Goal: Information Seeking & Learning: Learn about a topic

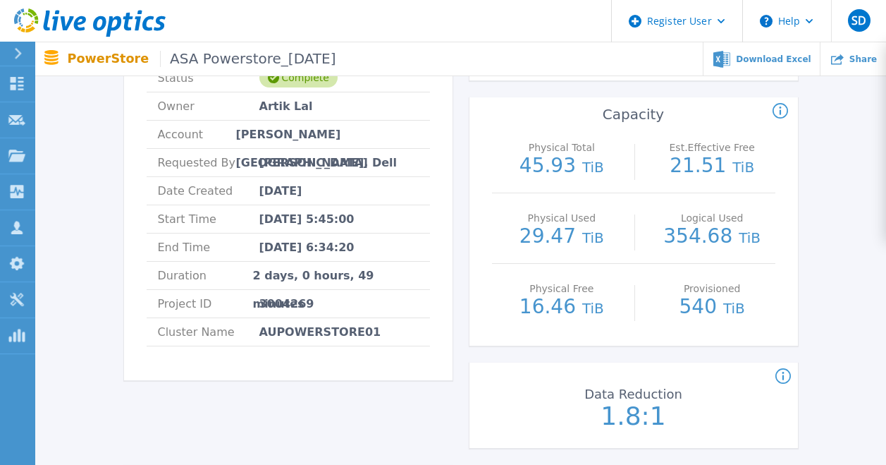
scroll to position [141, 0]
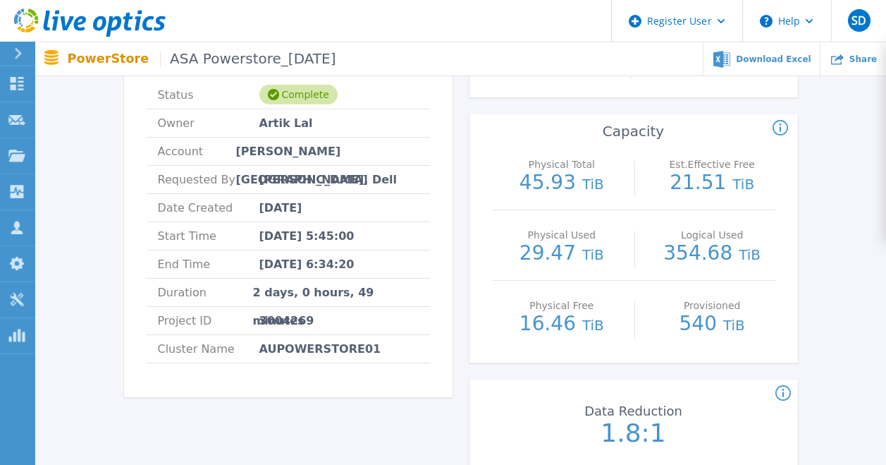
click at [837, 233] on div "ASA Powerstore_06.08.25 Status Complete Owner Artik Lal Account Henderson Colle…" at bounding box center [460, 443] width 809 height 909
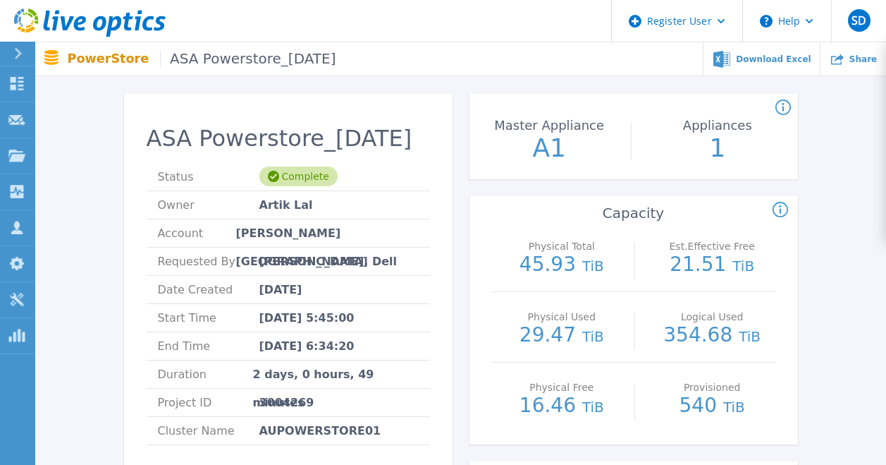
scroll to position [0, 0]
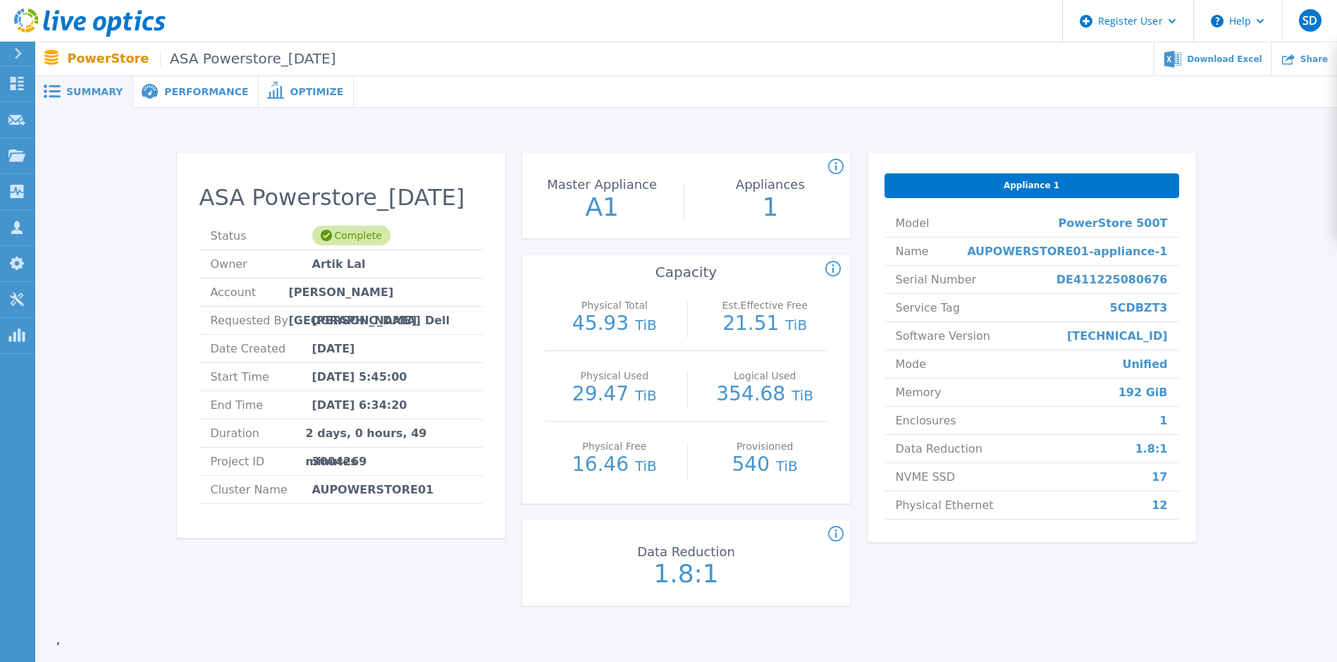
click at [1040, 218] on li "Model PowerStore 500T" at bounding box center [1032, 223] width 295 height 28
click at [192, 92] on span "Performance" at bounding box center [206, 92] width 84 height 10
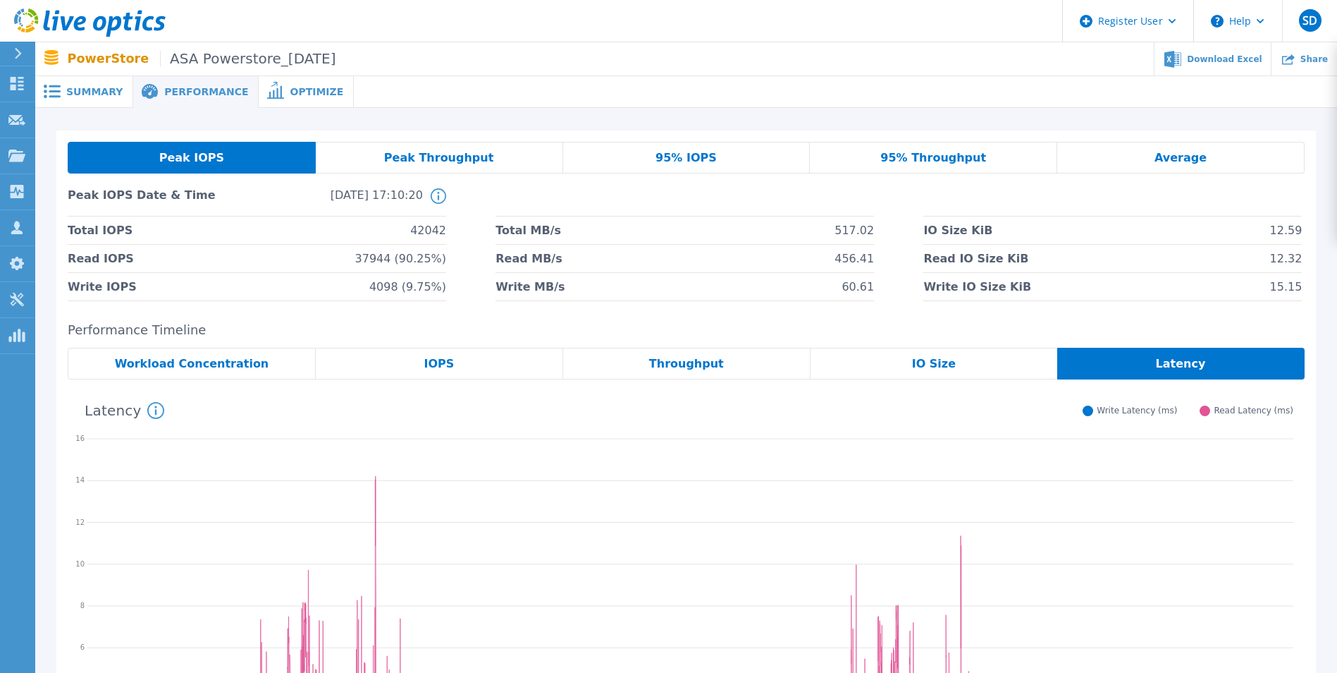
click at [496, 151] on div "Peak Throughput" at bounding box center [439, 158] width 247 height 32
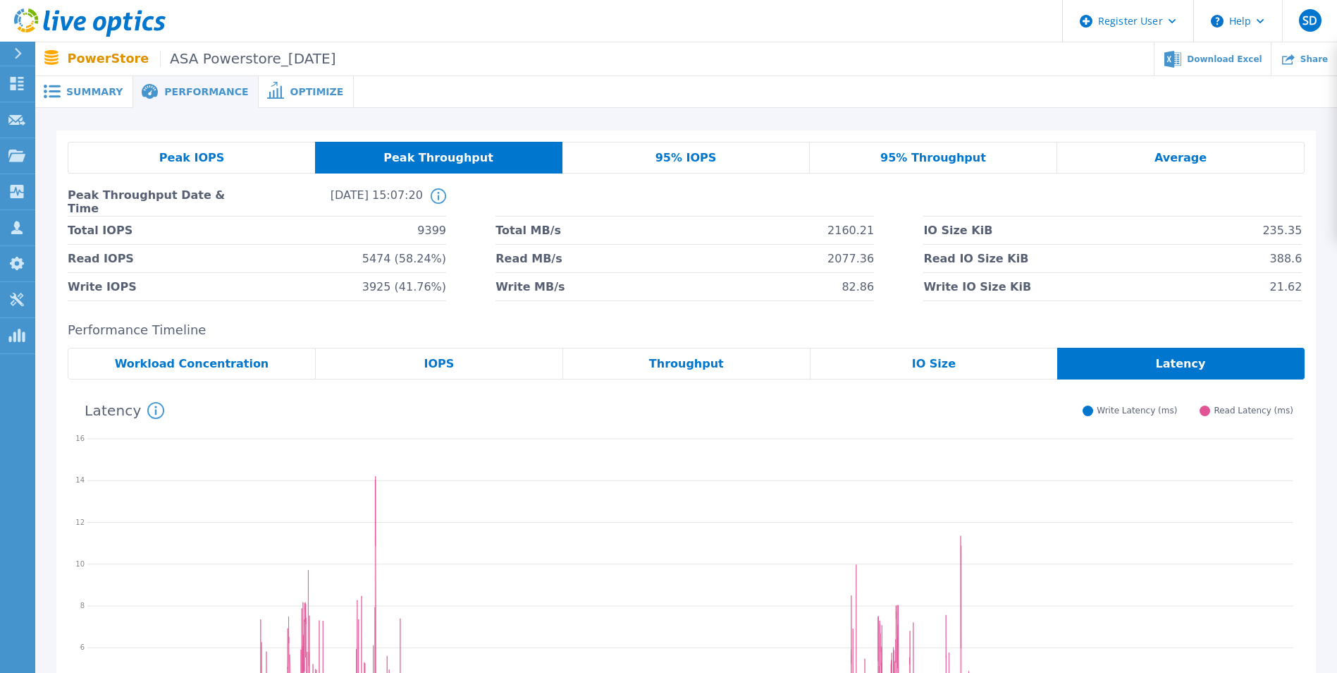
click at [704, 163] on span "95% IOPS" at bounding box center [686, 157] width 61 height 11
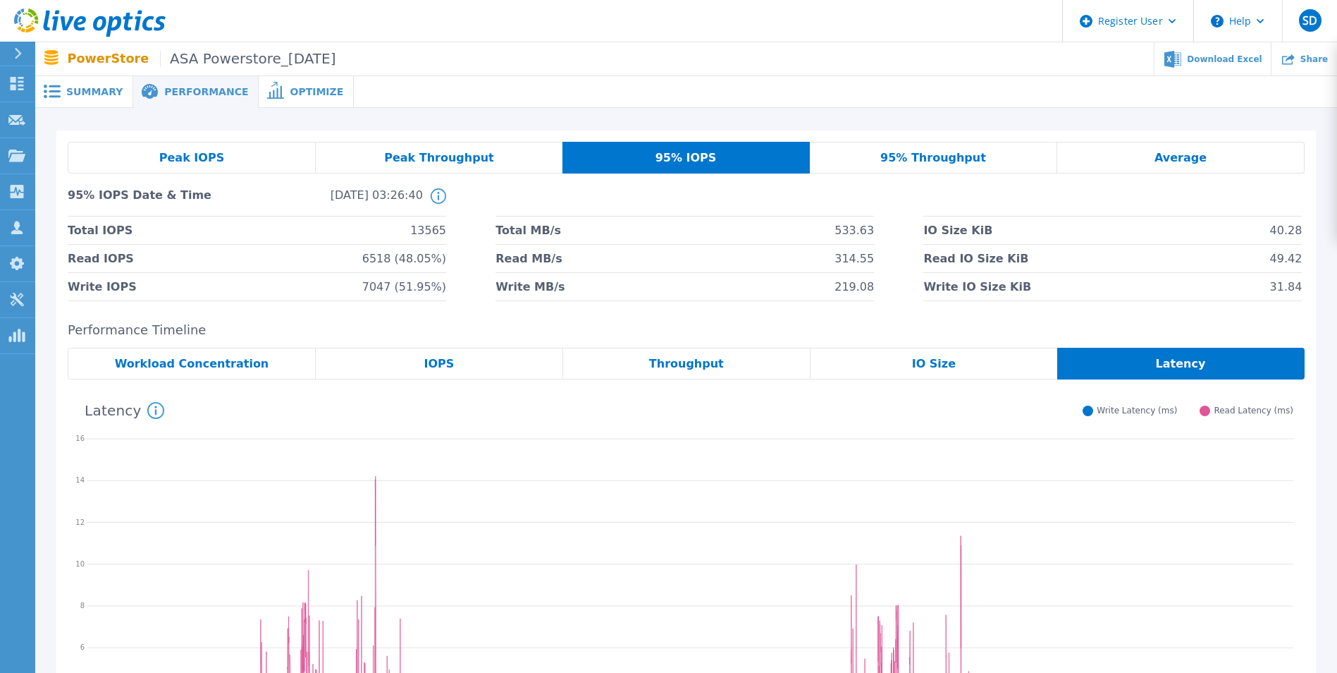
click at [892, 163] on span "95% Throughput" at bounding box center [933, 157] width 106 height 11
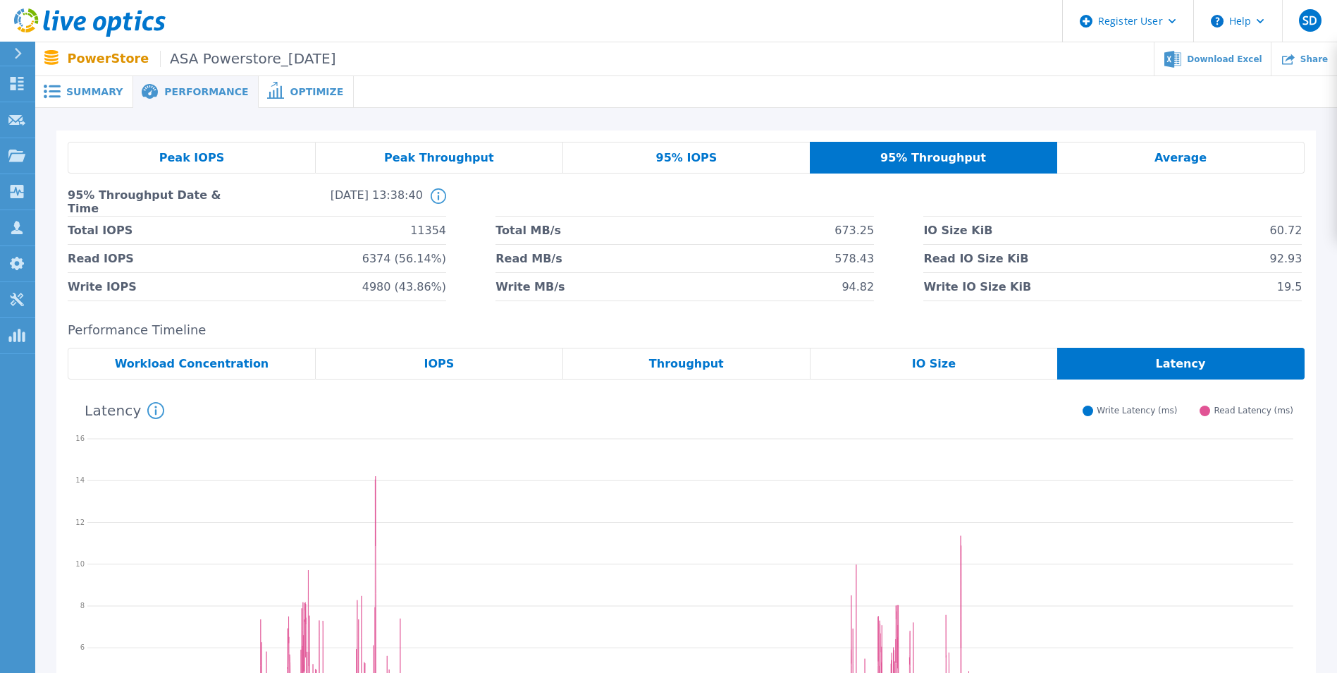
click at [1223, 156] on div "Average" at bounding box center [1180, 158] width 247 height 32
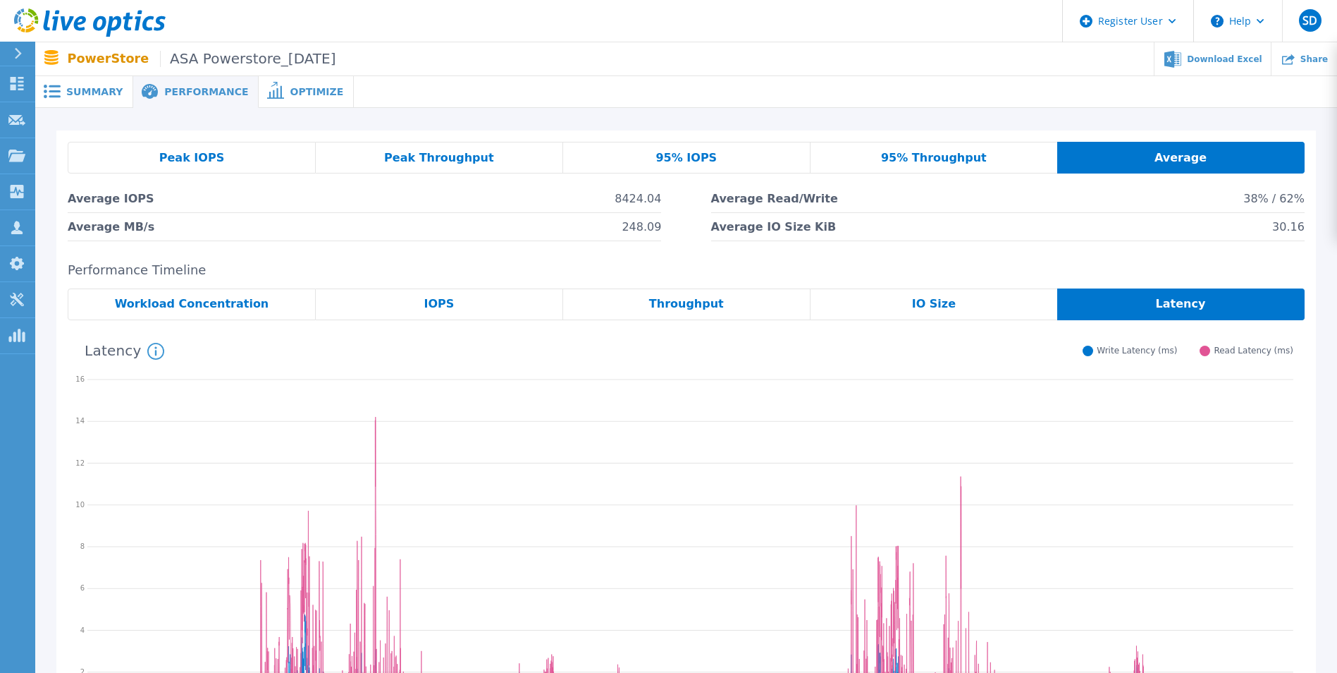
click at [157, 302] on span "Workload Concentration" at bounding box center [192, 303] width 154 height 11
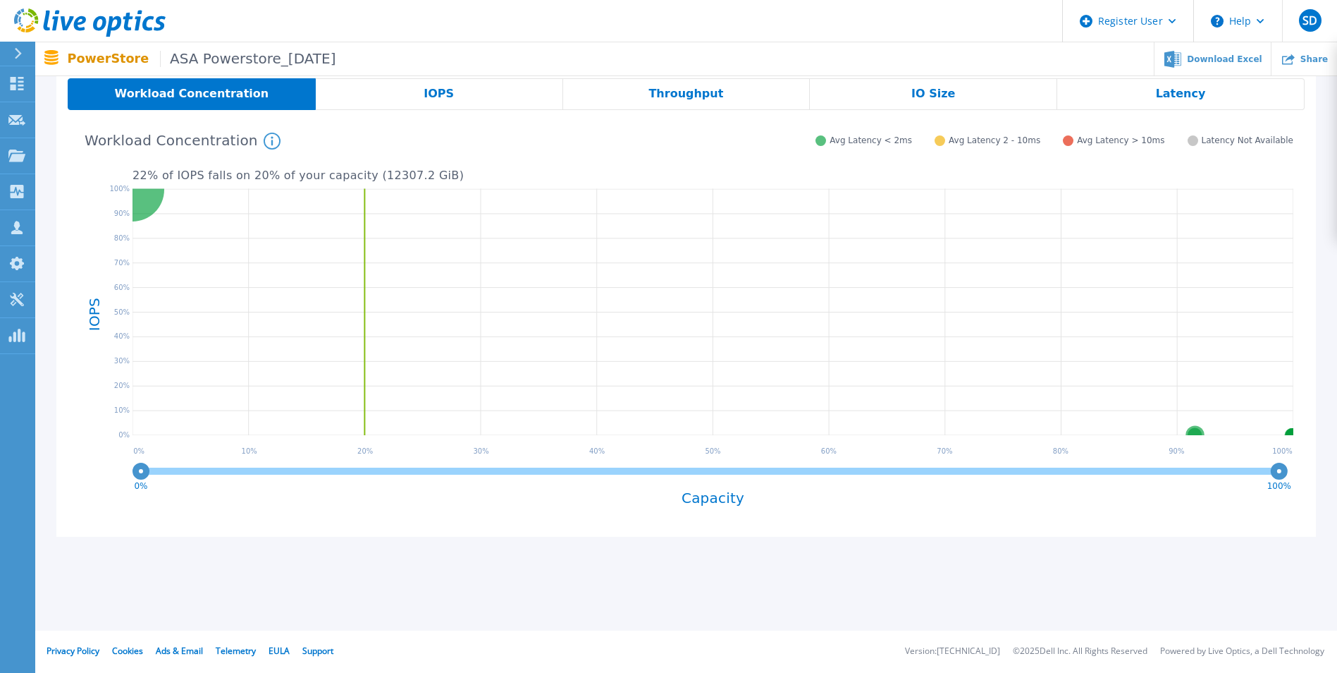
scroll to position [140, 0]
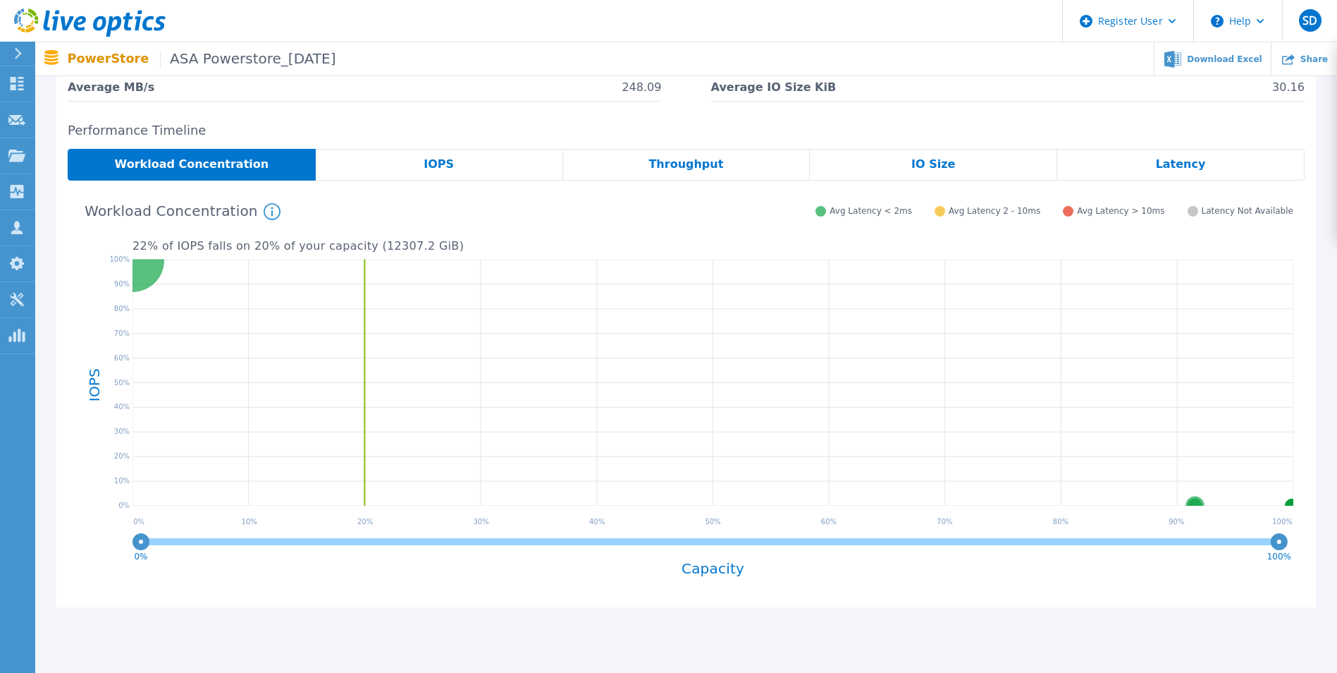
click at [405, 163] on div "IOPS" at bounding box center [439, 165] width 247 height 32
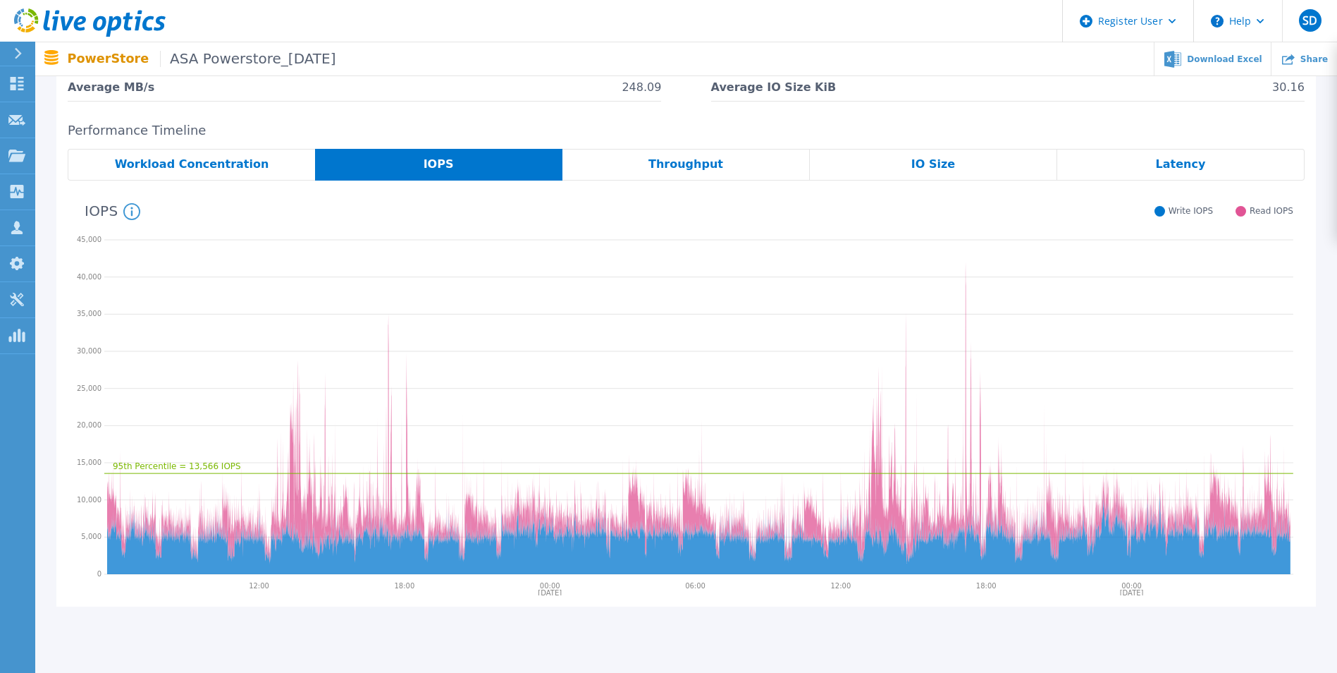
click at [693, 162] on span "Throughput" at bounding box center [686, 164] width 75 height 11
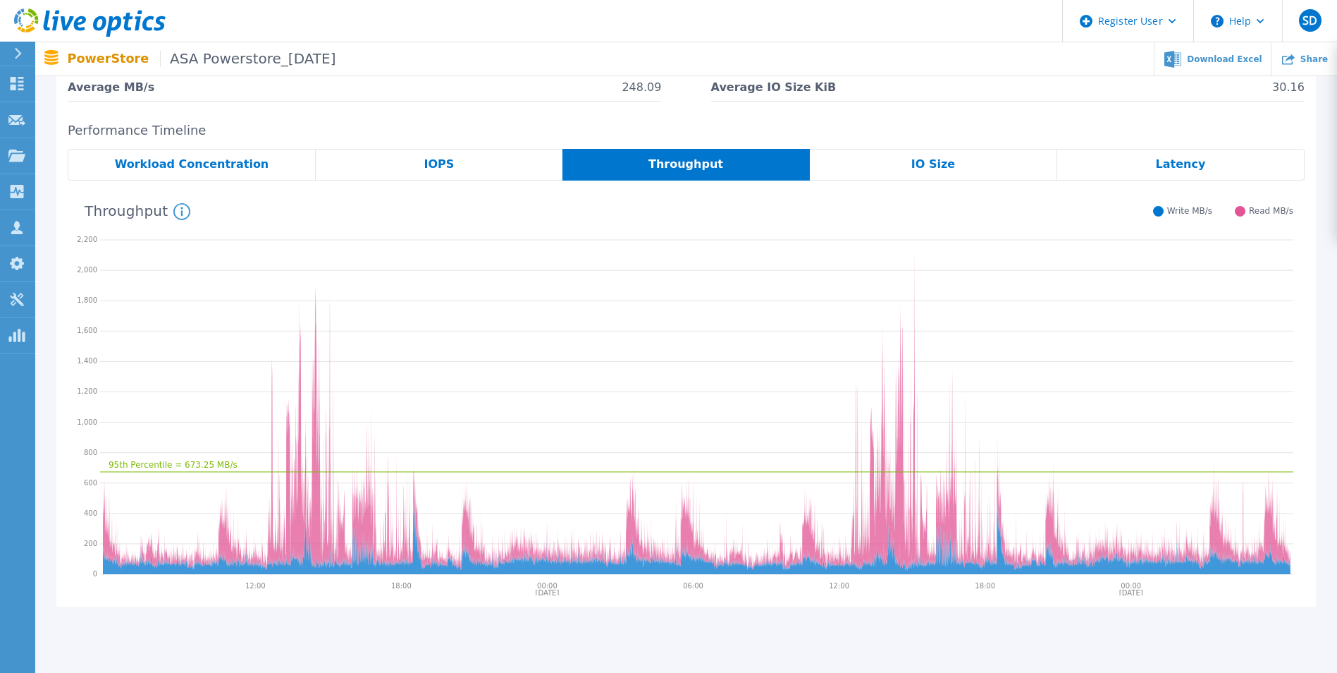
click at [945, 159] on span "IO Size" at bounding box center [934, 164] width 44 height 11
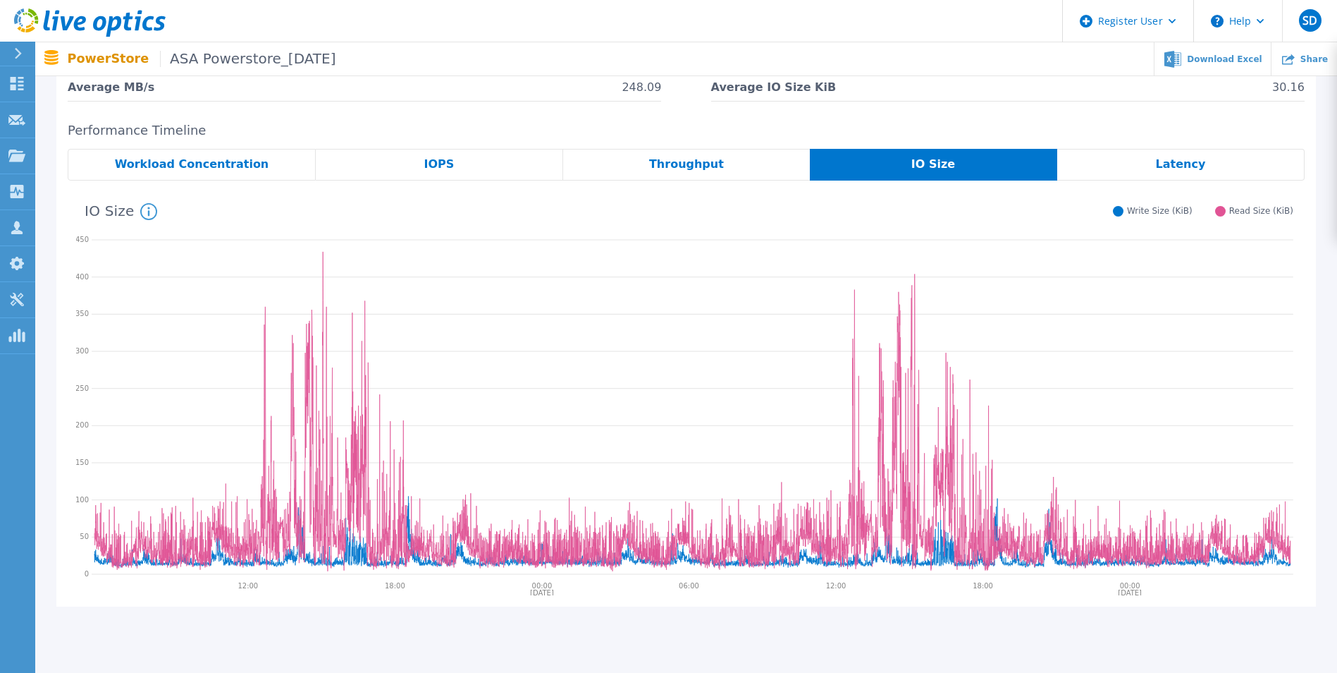
click at [1185, 163] on span "Latency" at bounding box center [1181, 164] width 50 height 11
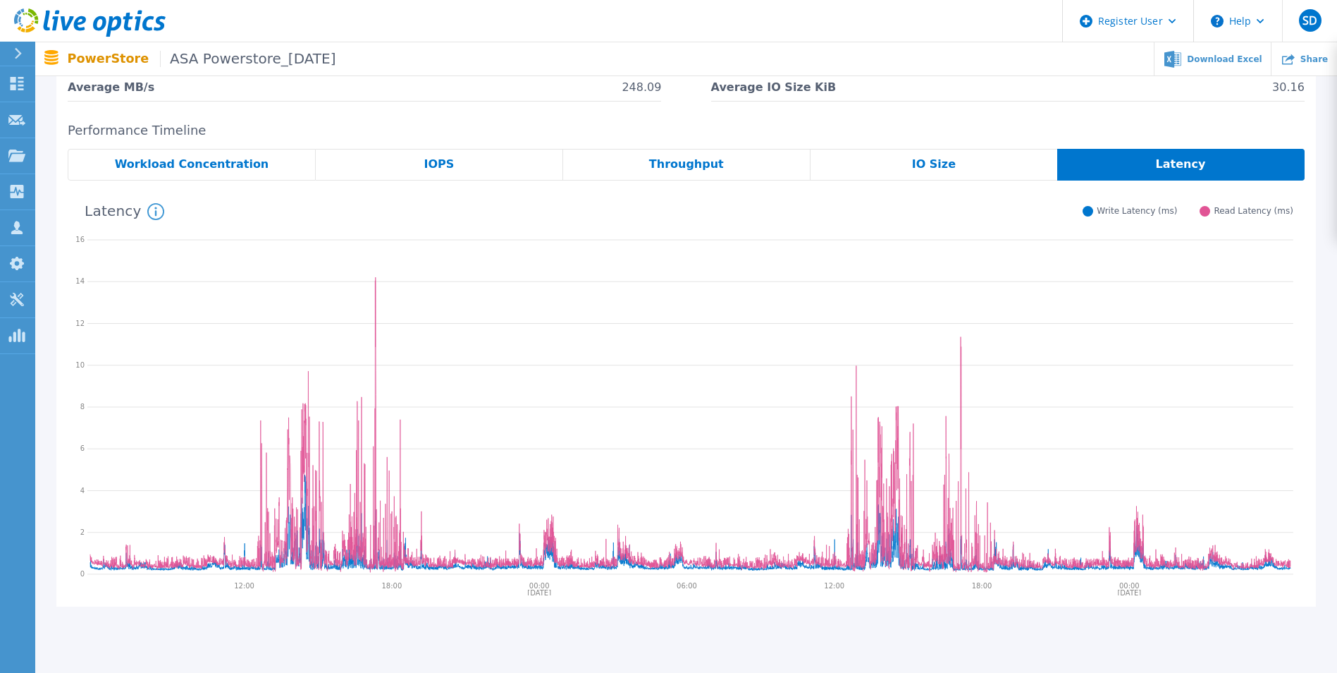
click at [998, 161] on div "IO Size" at bounding box center [934, 165] width 247 height 32
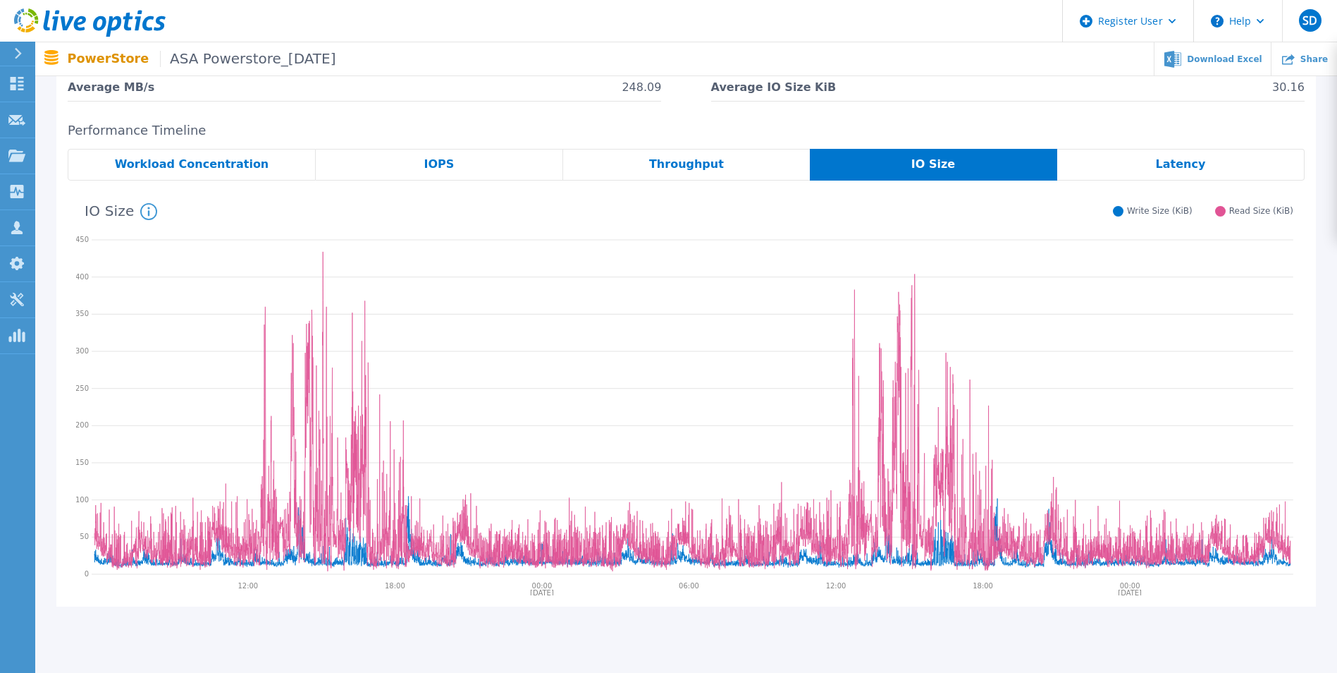
click at [706, 167] on span "Throughput" at bounding box center [686, 164] width 75 height 11
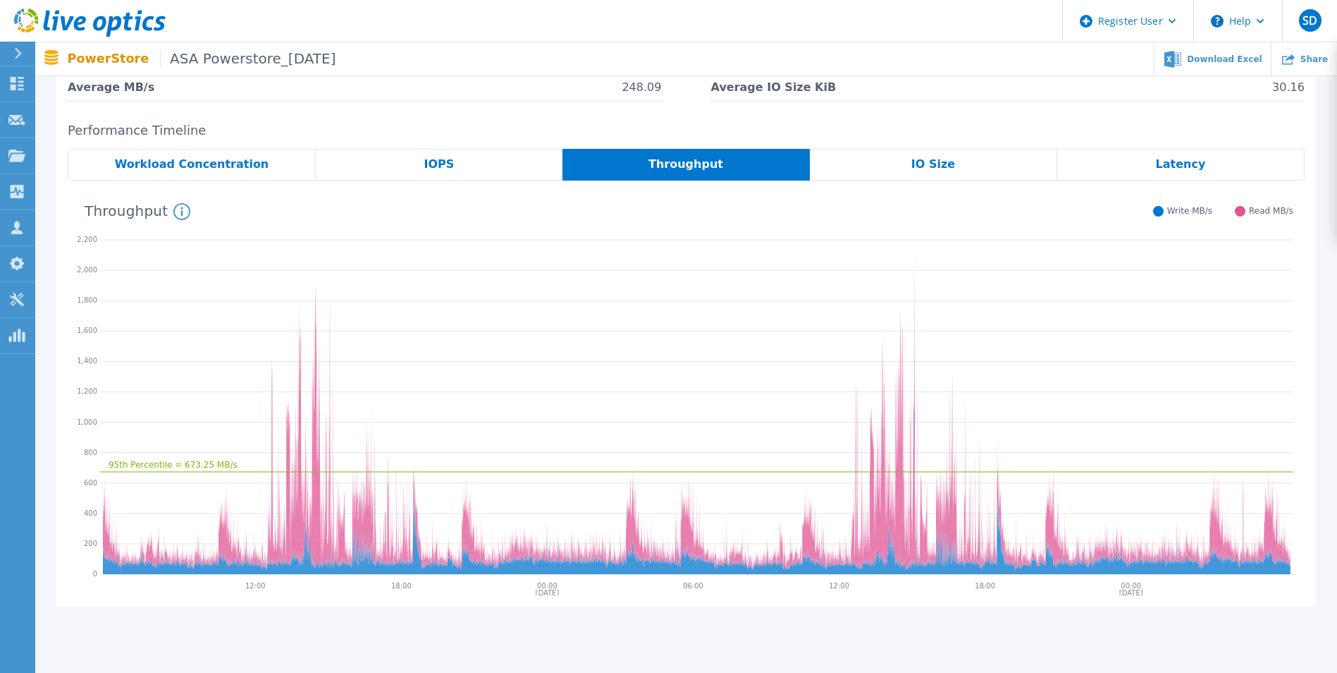
click at [372, 164] on div "IOPS" at bounding box center [439, 165] width 247 height 32
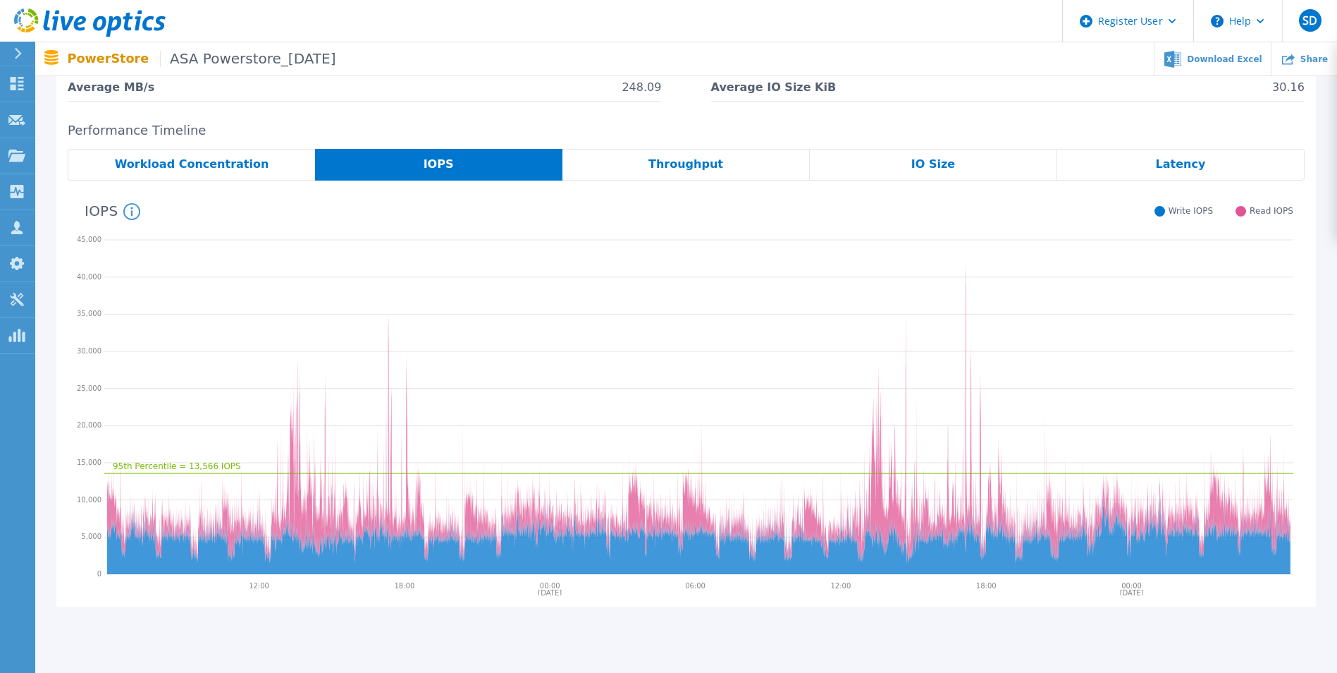
click at [705, 169] on span "Throughput" at bounding box center [686, 164] width 75 height 11
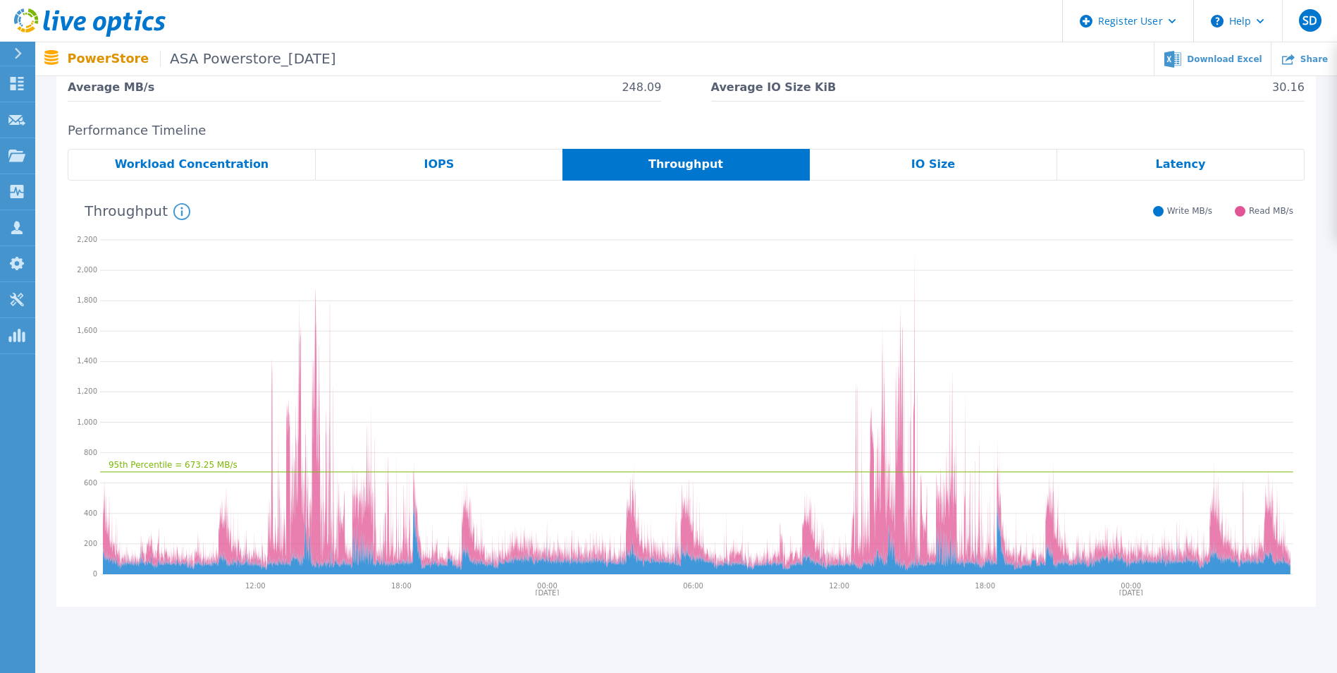
click at [861, 168] on div "IO Size" at bounding box center [933, 165] width 247 height 32
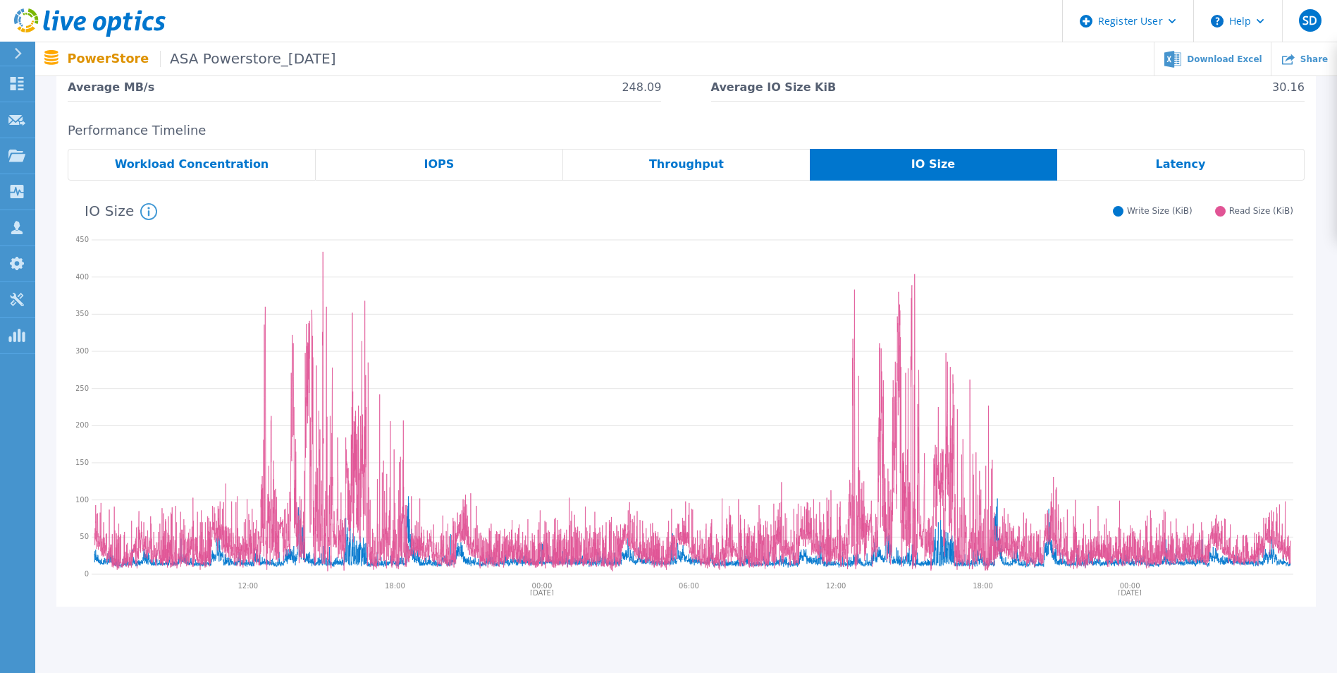
click at [1232, 168] on div "Latency" at bounding box center [1180, 165] width 247 height 32
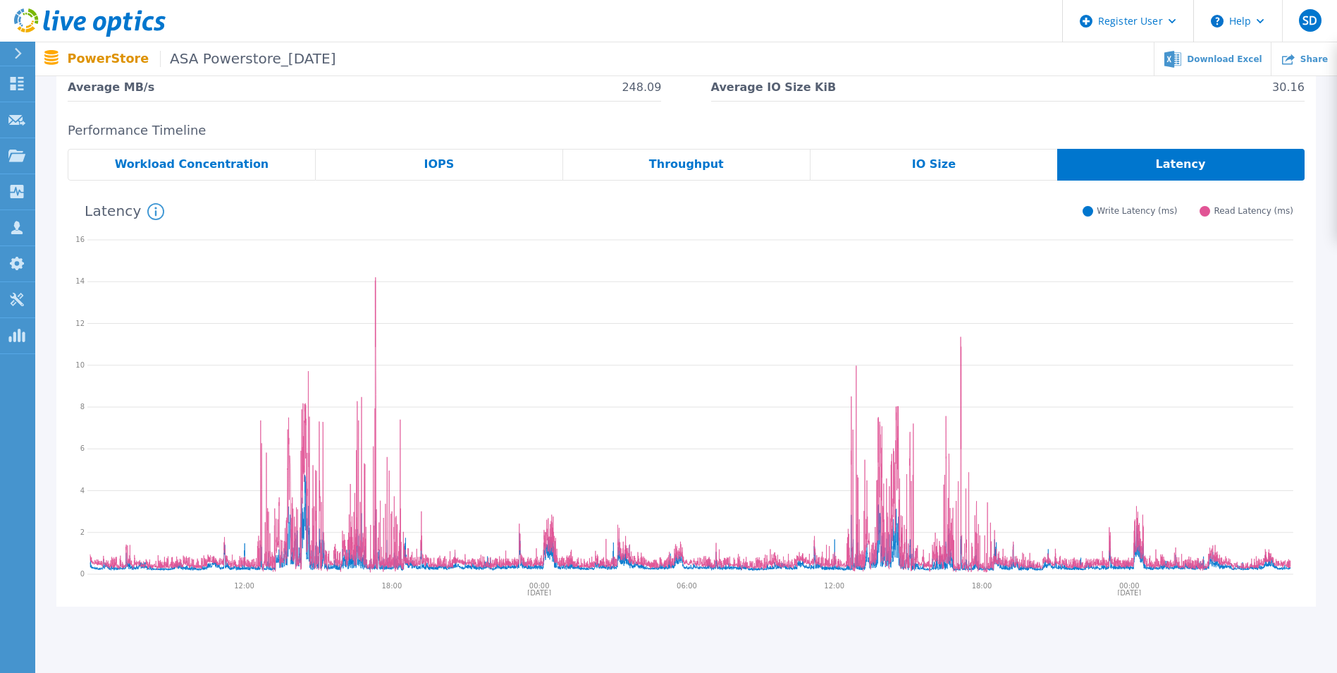
click at [1025, 167] on div "IO Size" at bounding box center [934, 165] width 247 height 32
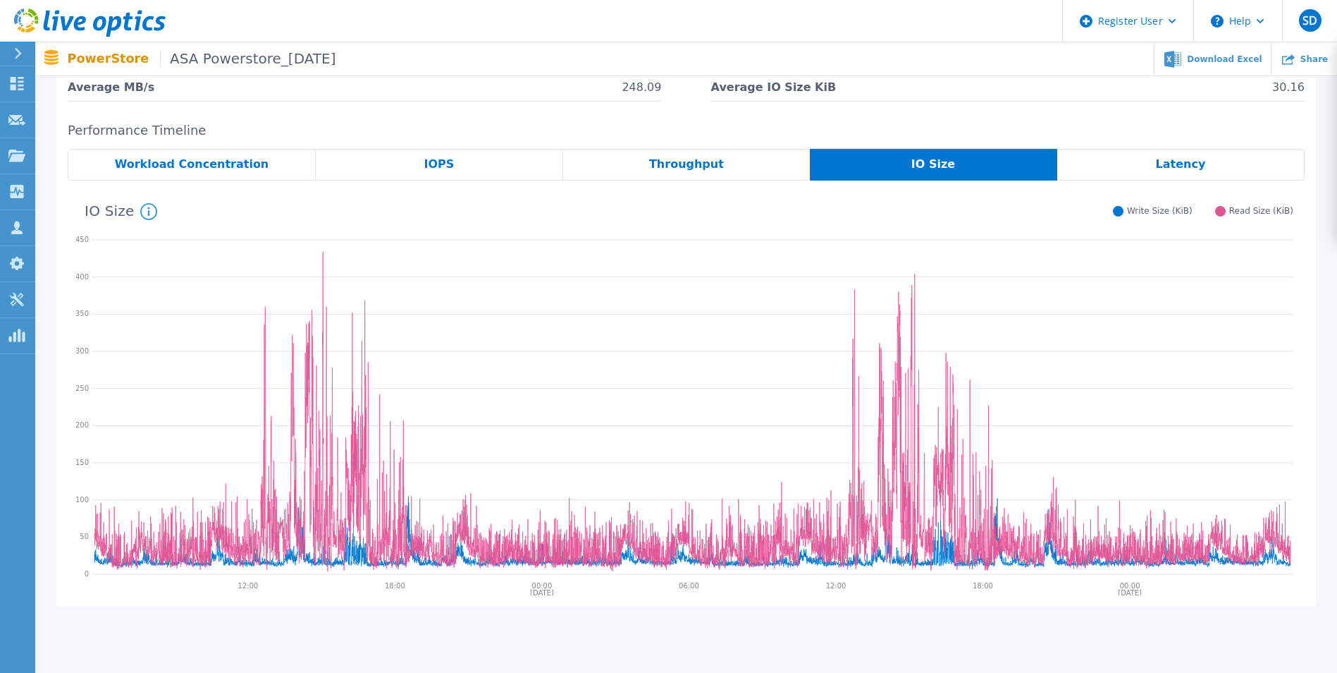
click at [241, 167] on span "Workload Concentration" at bounding box center [192, 164] width 154 height 11
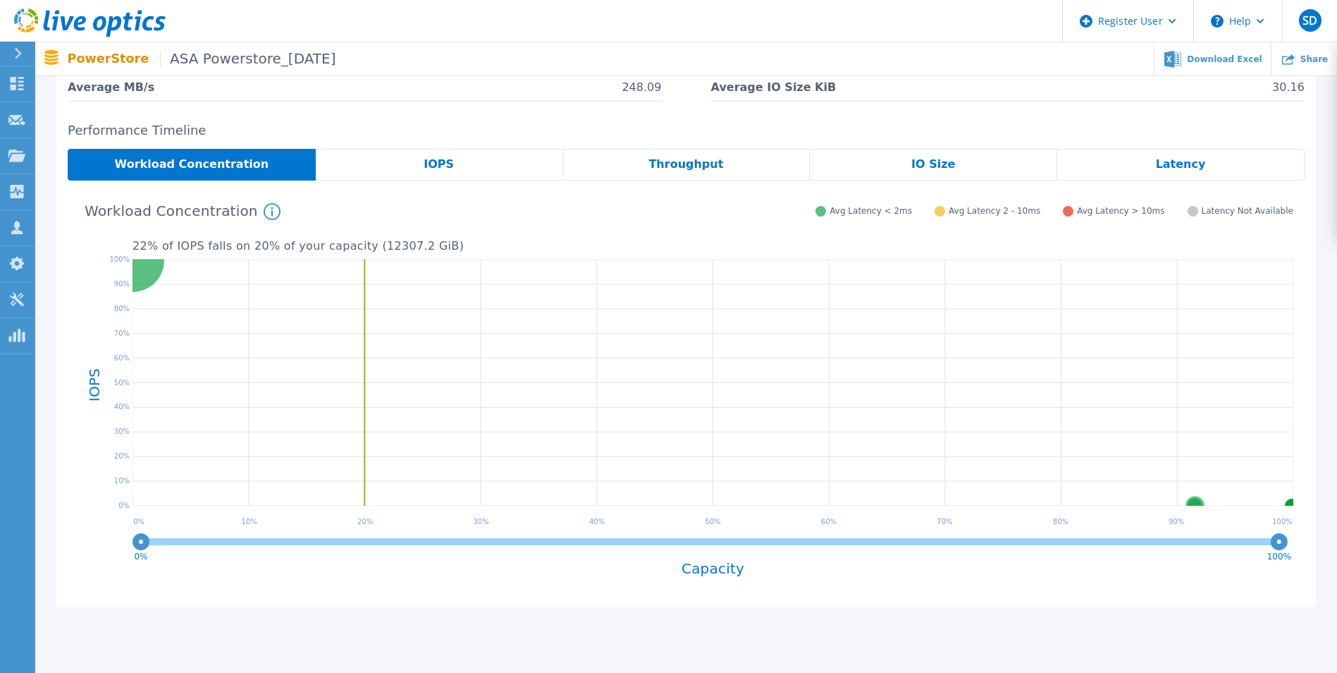
click at [453, 169] on div "IOPS" at bounding box center [439, 165] width 247 height 32
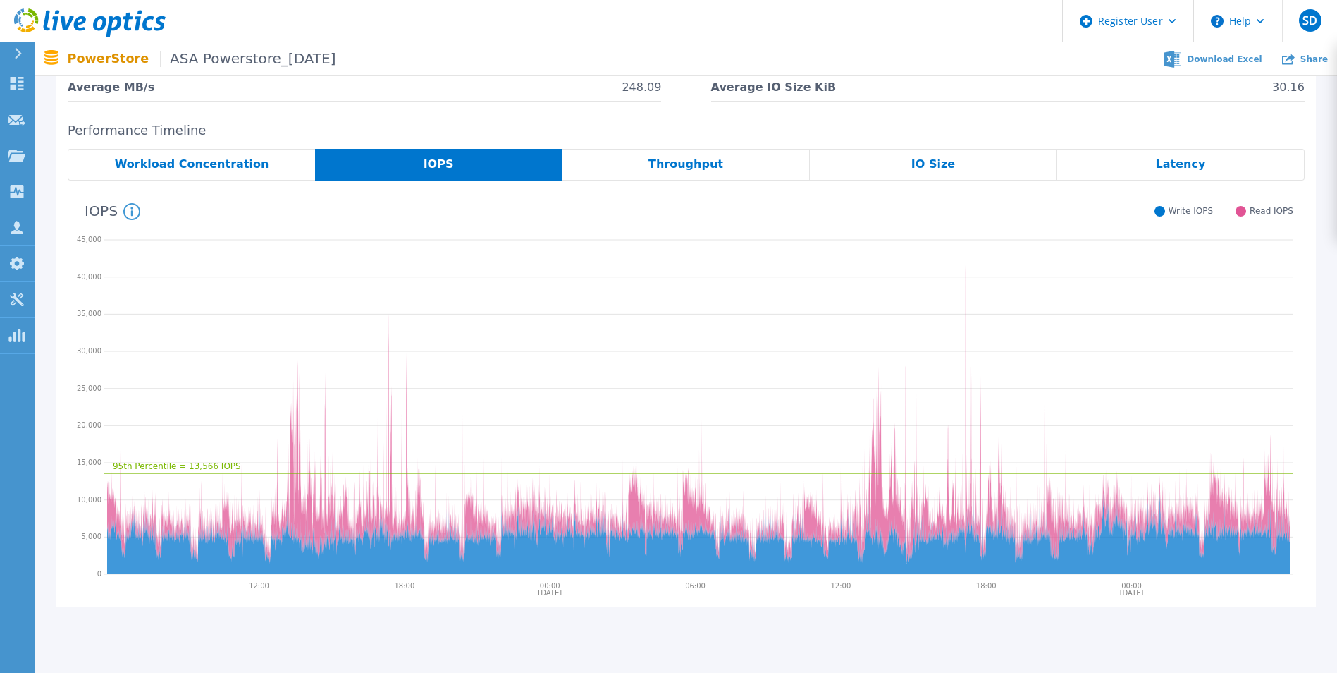
click at [725, 169] on div "Throughput" at bounding box center [686, 165] width 247 height 32
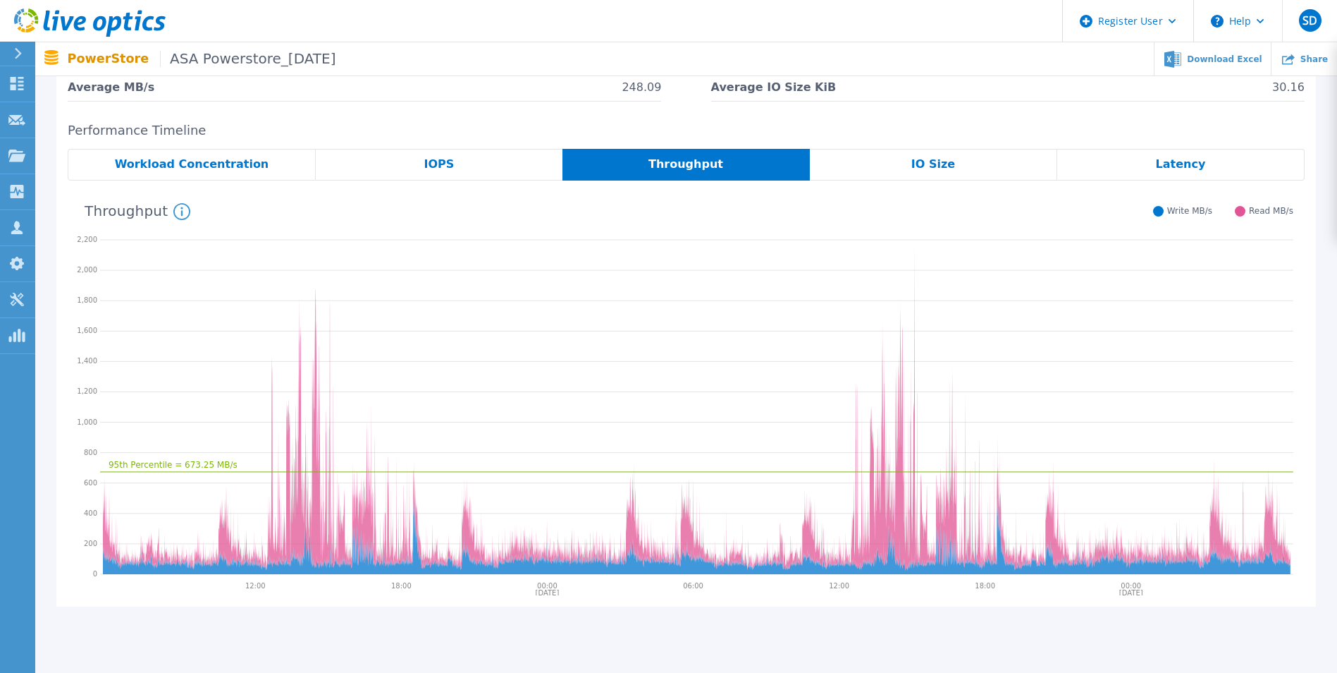
click at [931, 169] on span "IO Size" at bounding box center [934, 164] width 44 height 11
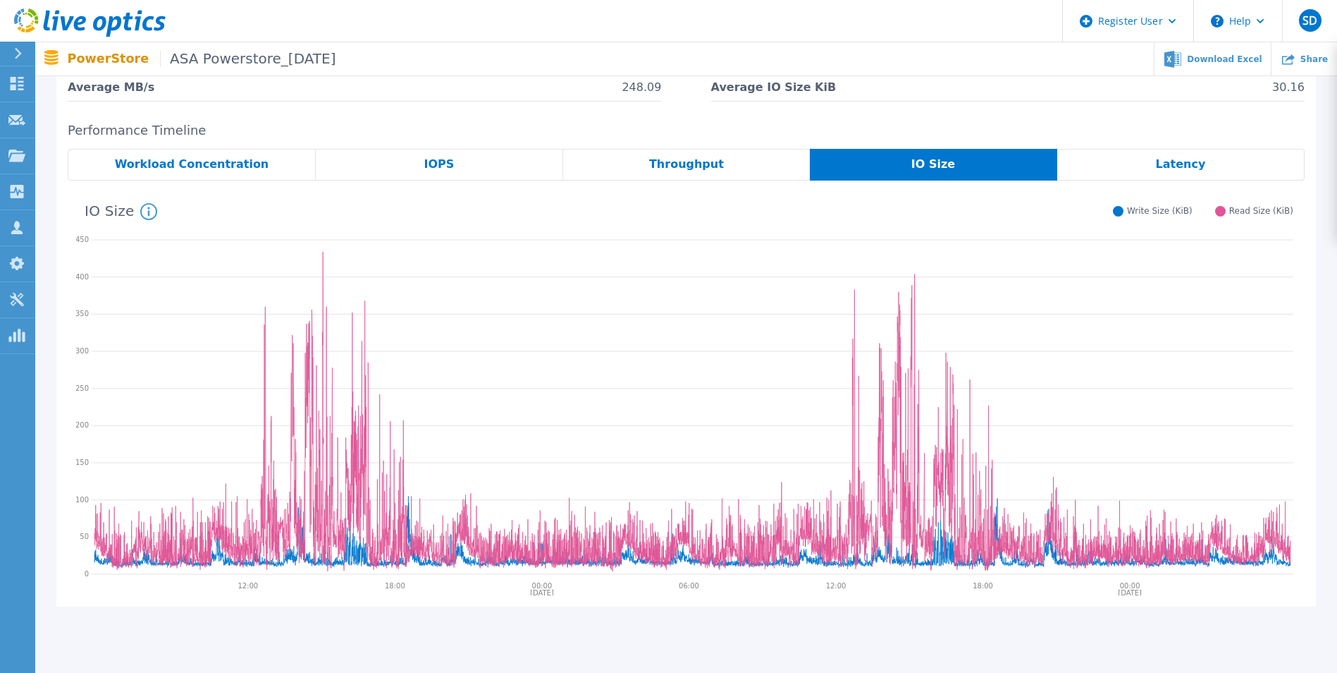
click at [1183, 166] on span "Latency" at bounding box center [1181, 164] width 50 height 11
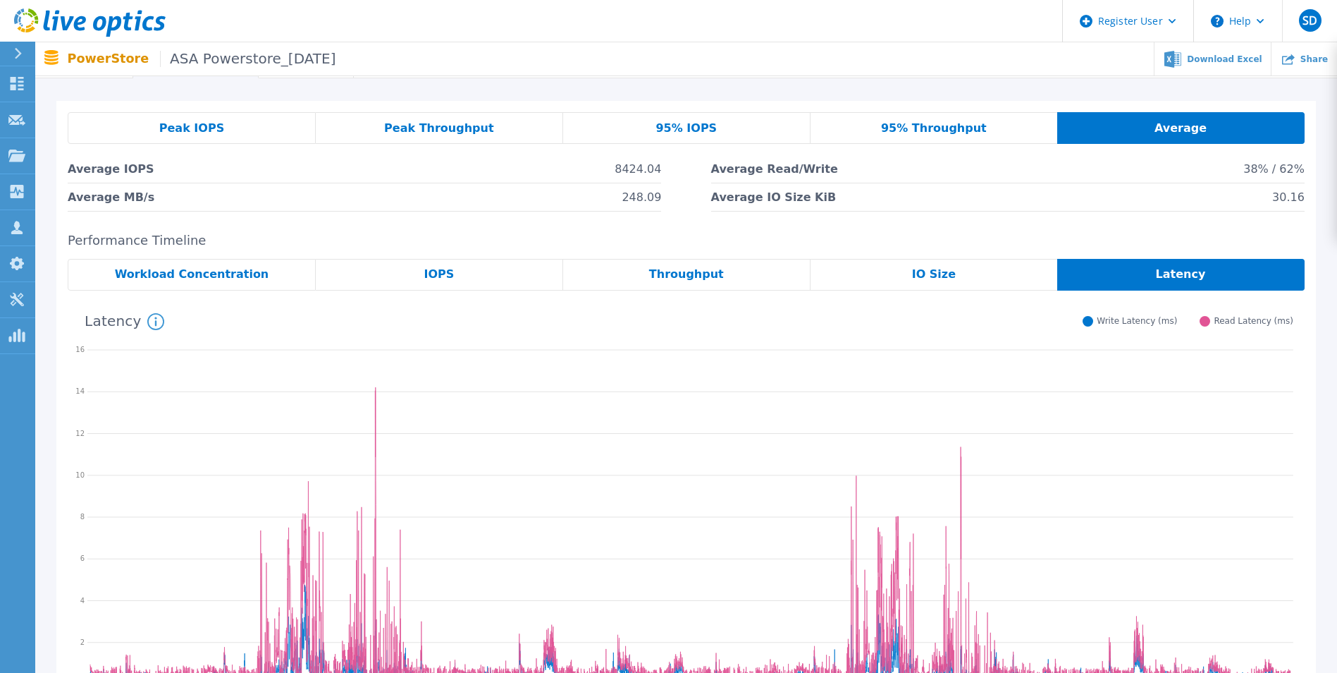
scroll to position [0, 0]
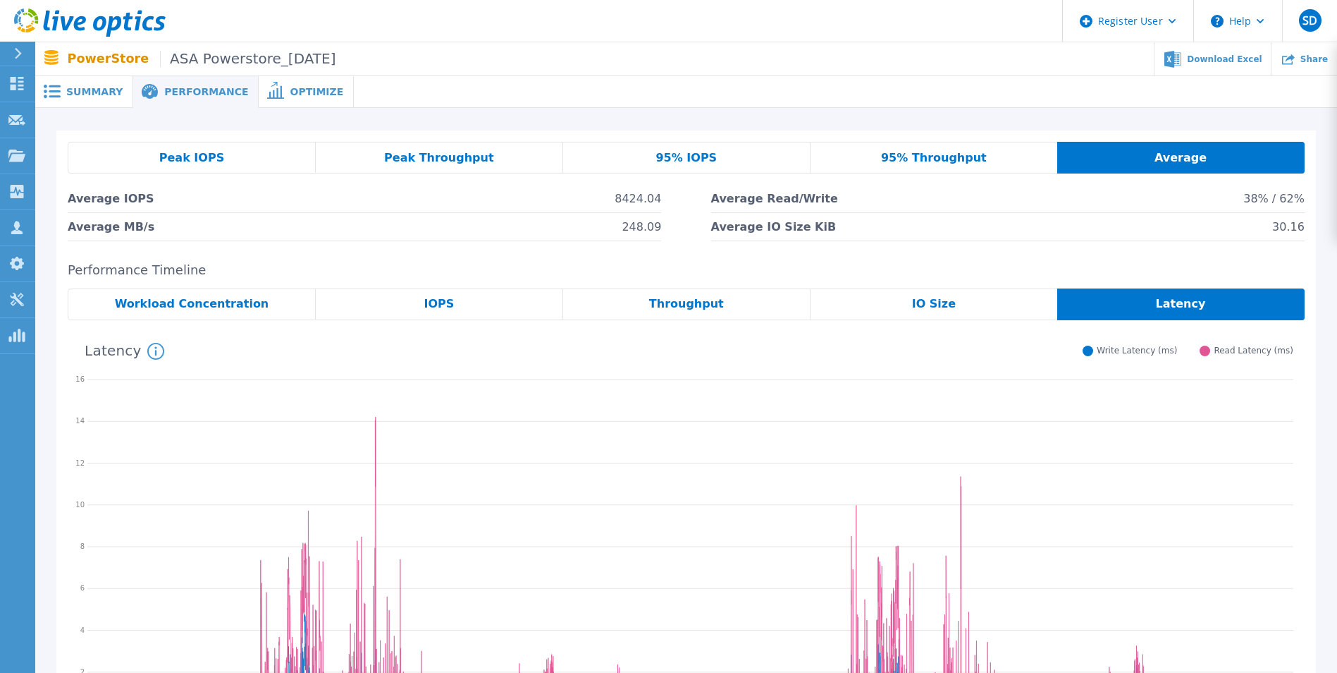
click at [290, 94] on span "Optimize" at bounding box center [317, 92] width 54 height 10
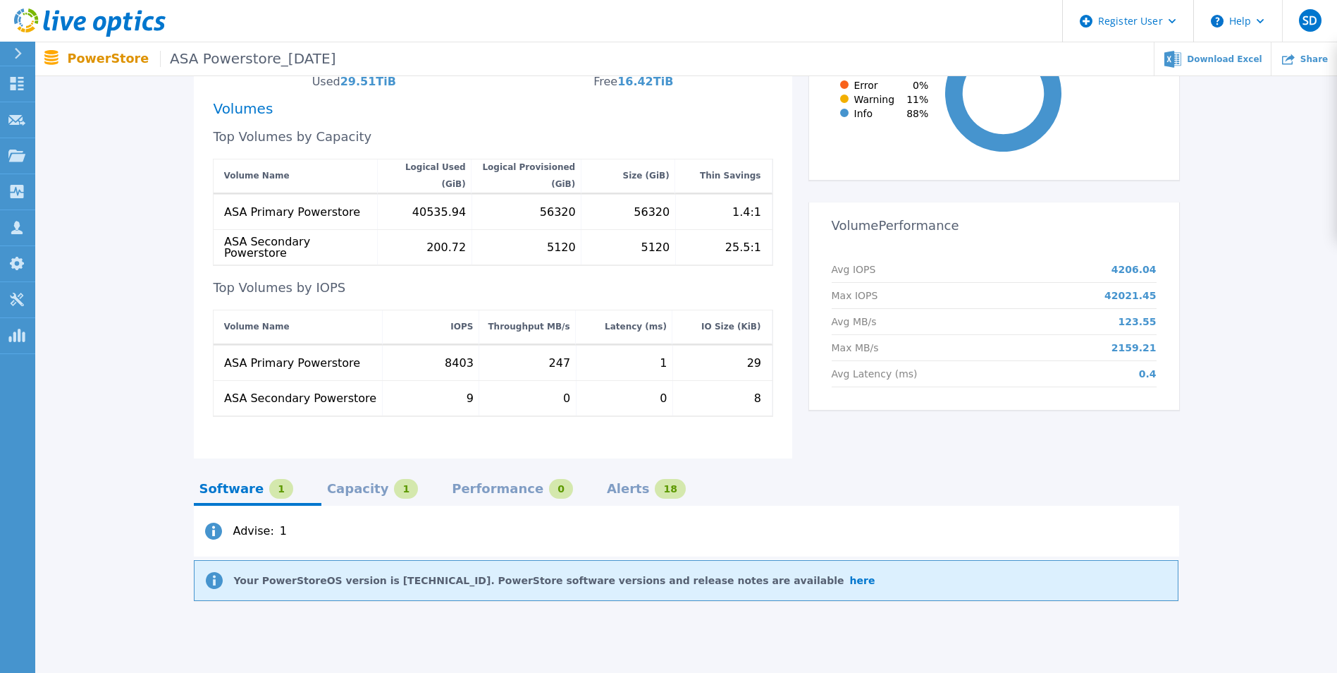
scroll to position [493, 0]
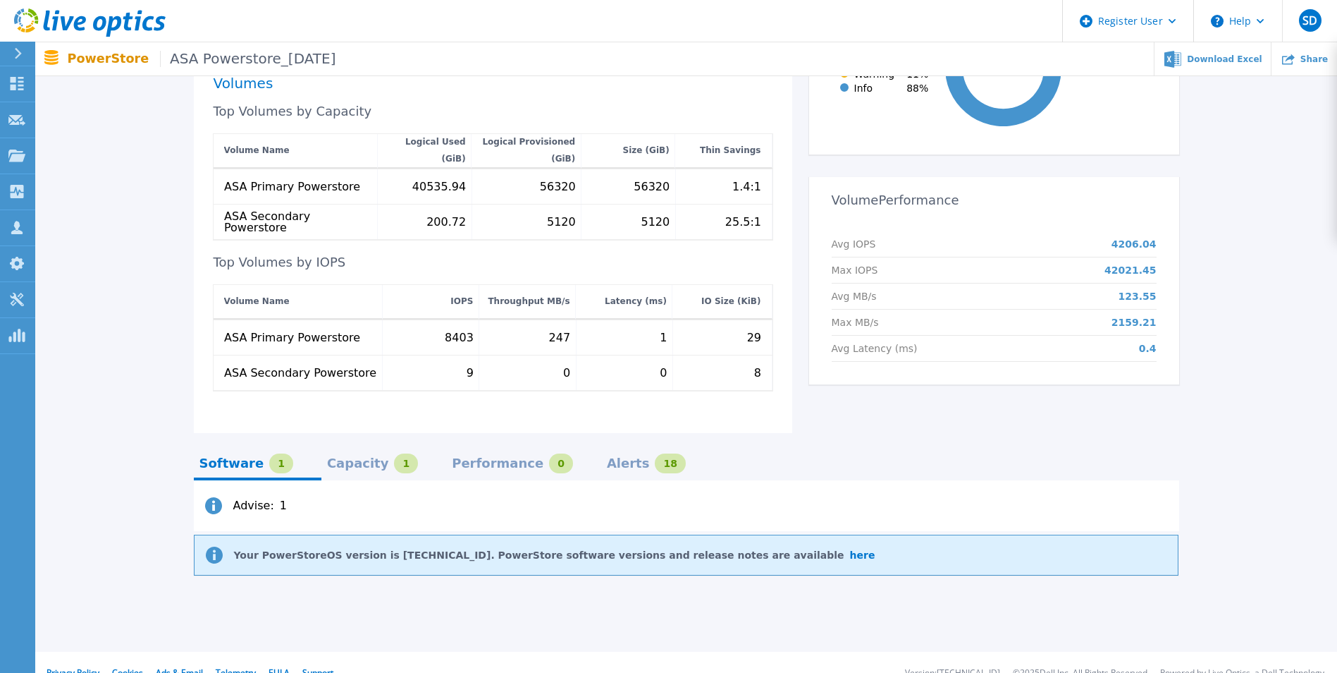
click at [388, 455] on div "Capacity 1" at bounding box center [372, 463] width 91 height 20
click at [269, 453] on div "1" at bounding box center [281, 463] width 24 height 20
click at [340, 458] on div "Capacity" at bounding box center [358, 463] width 62 height 11
click at [452, 458] on div "Performance" at bounding box center [498, 463] width 92 height 11
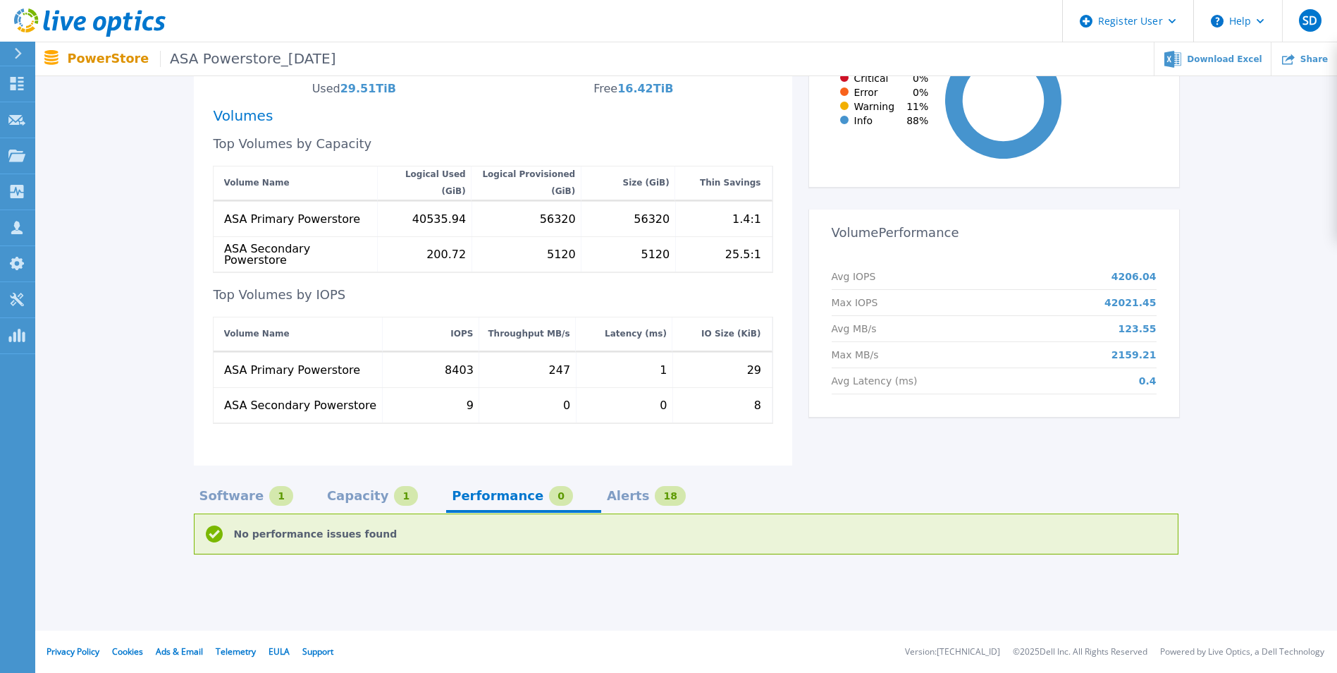
scroll to position [444, 0]
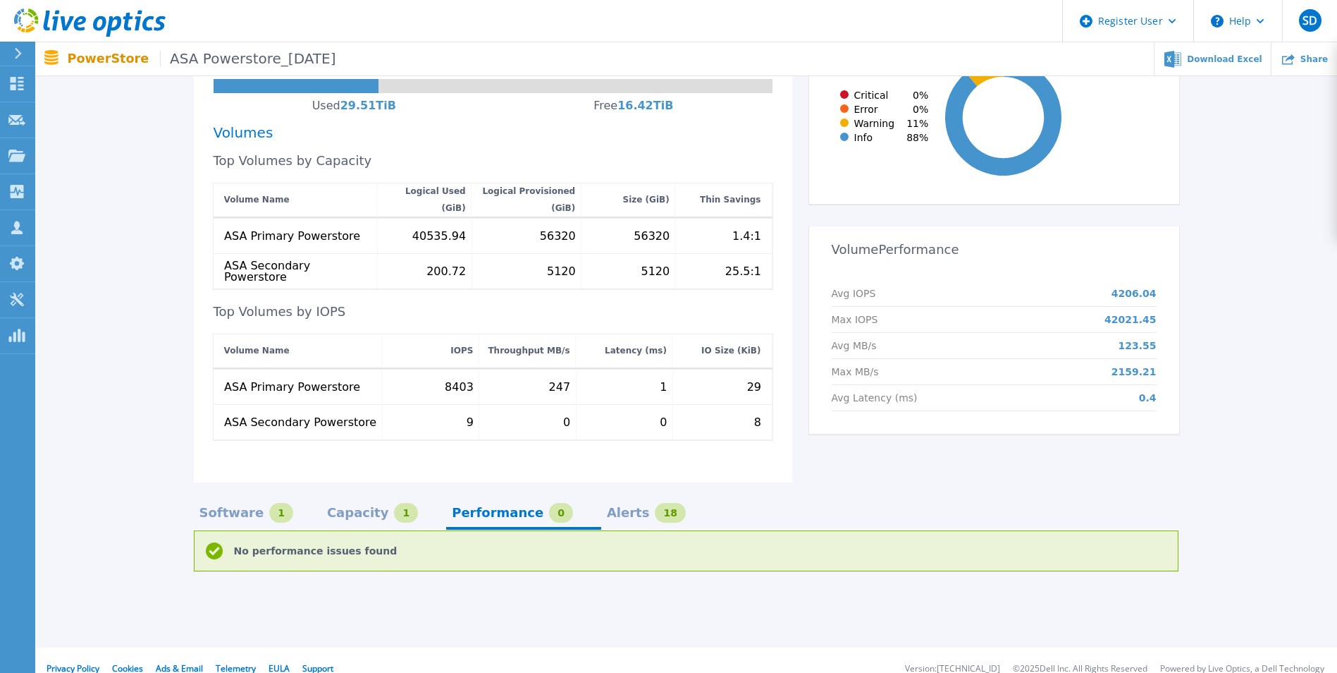
click at [607, 507] on div "Alerts" at bounding box center [628, 512] width 43 height 11
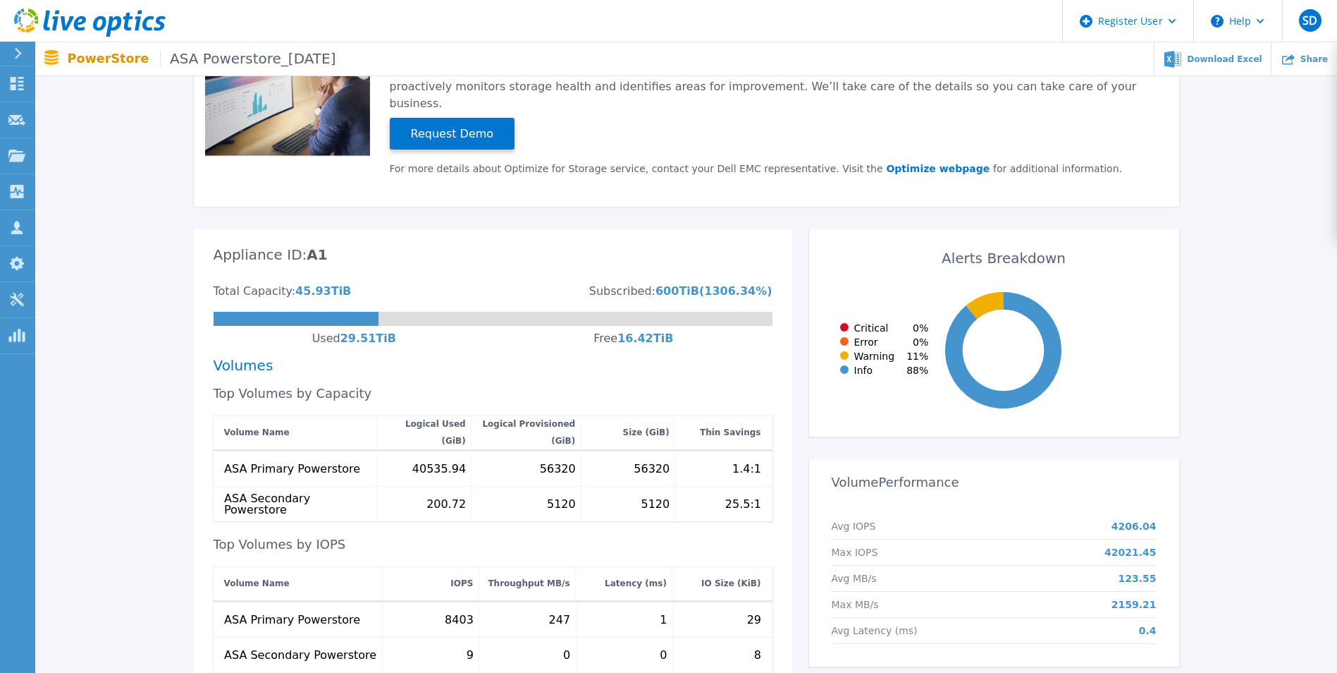
scroll to position [282, 0]
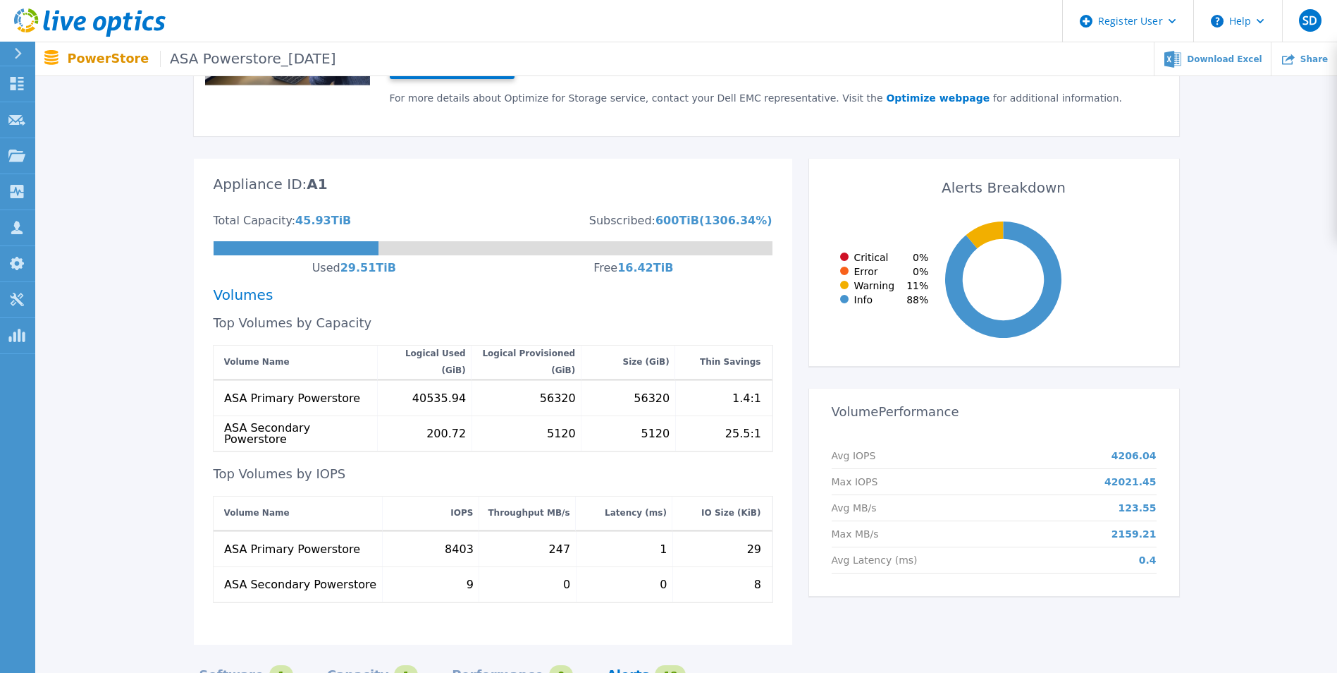
click at [695, 215] on div "600 TiB" at bounding box center [678, 220] width 44 height 11
click at [698, 215] on div "600 TiB" at bounding box center [678, 220] width 44 height 11
click at [644, 262] on div "16.42 TiB" at bounding box center [646, 267] width 56 height 11
click at [349, 262] on div "29.51 TiB" at bounding box center [368, 267] width 56 height 11
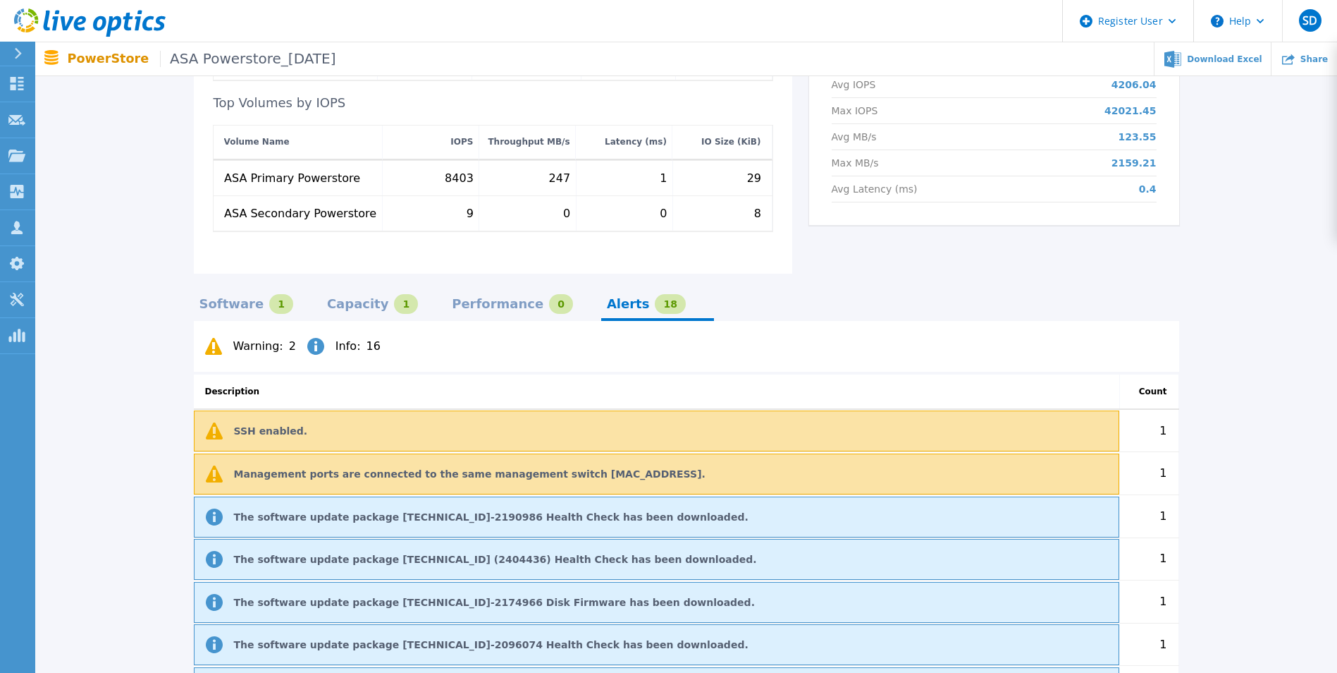
scroll to position [625, 0]
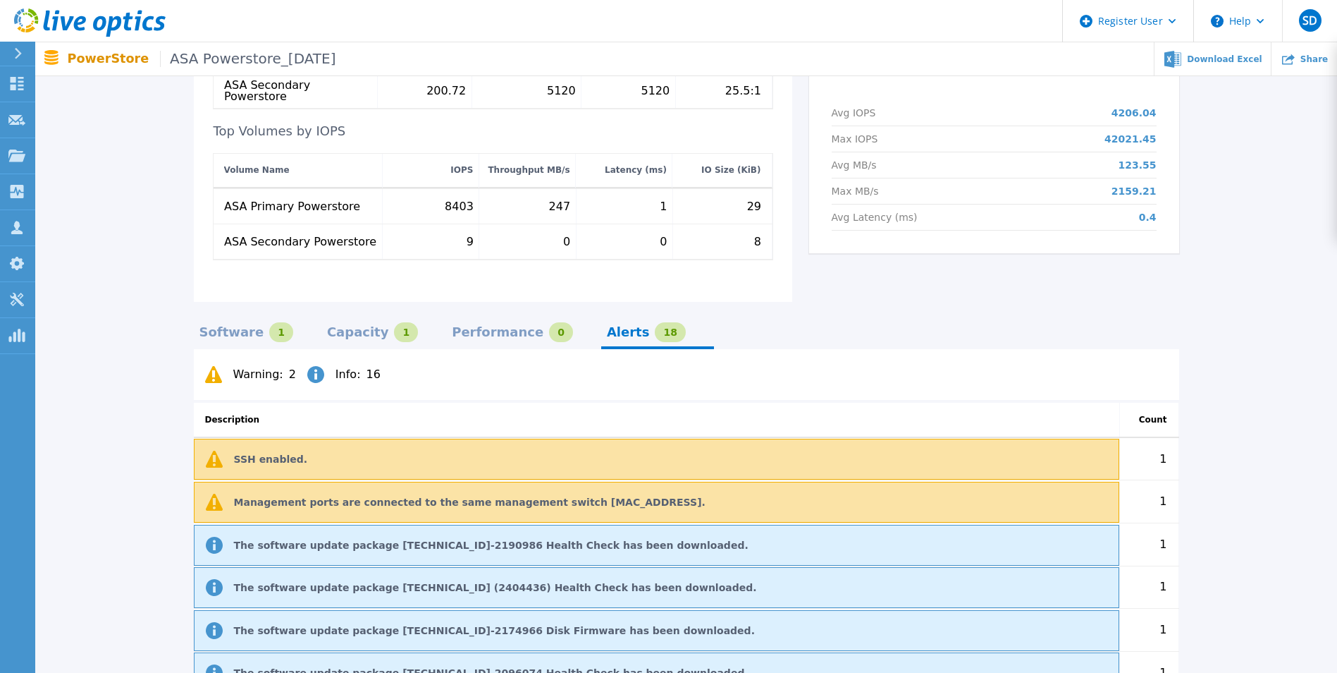
click at [474, 326] on div "Performance" at bounding box center [498, 331] width 92 height 11
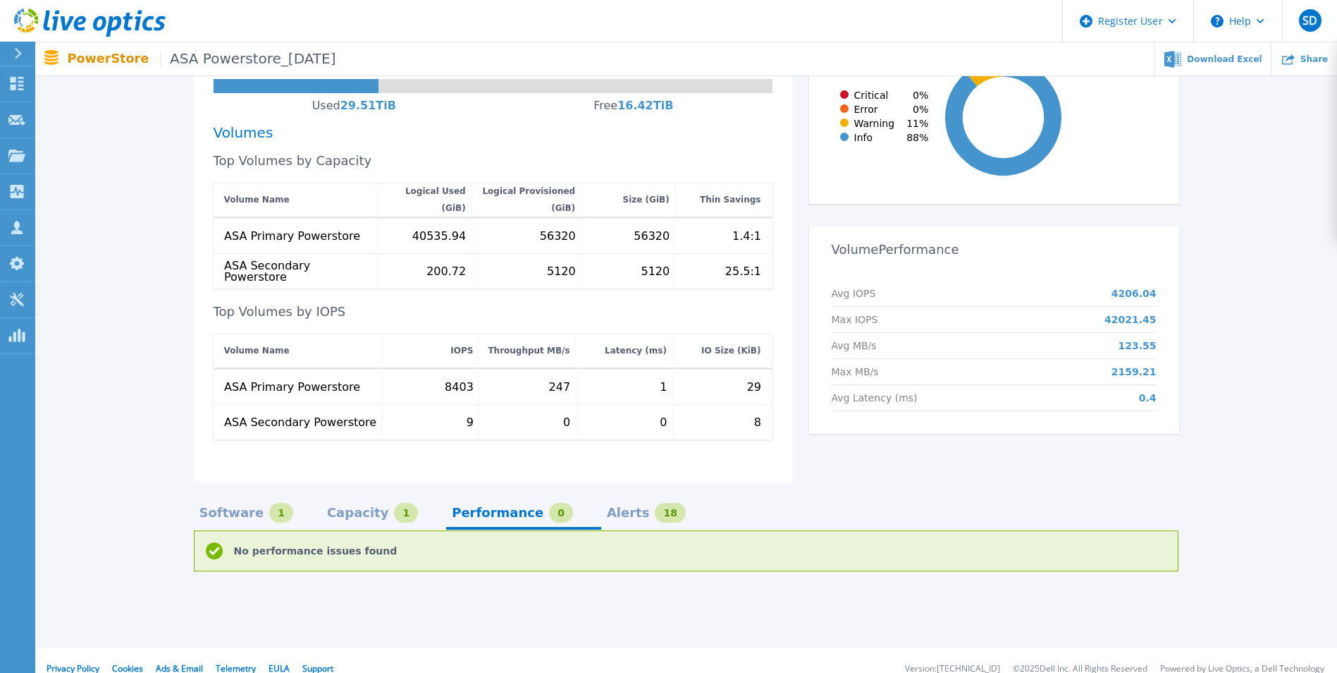
click at [327, 507] on div "Capacity" at bounding box center [358, 512] width 62 height 11
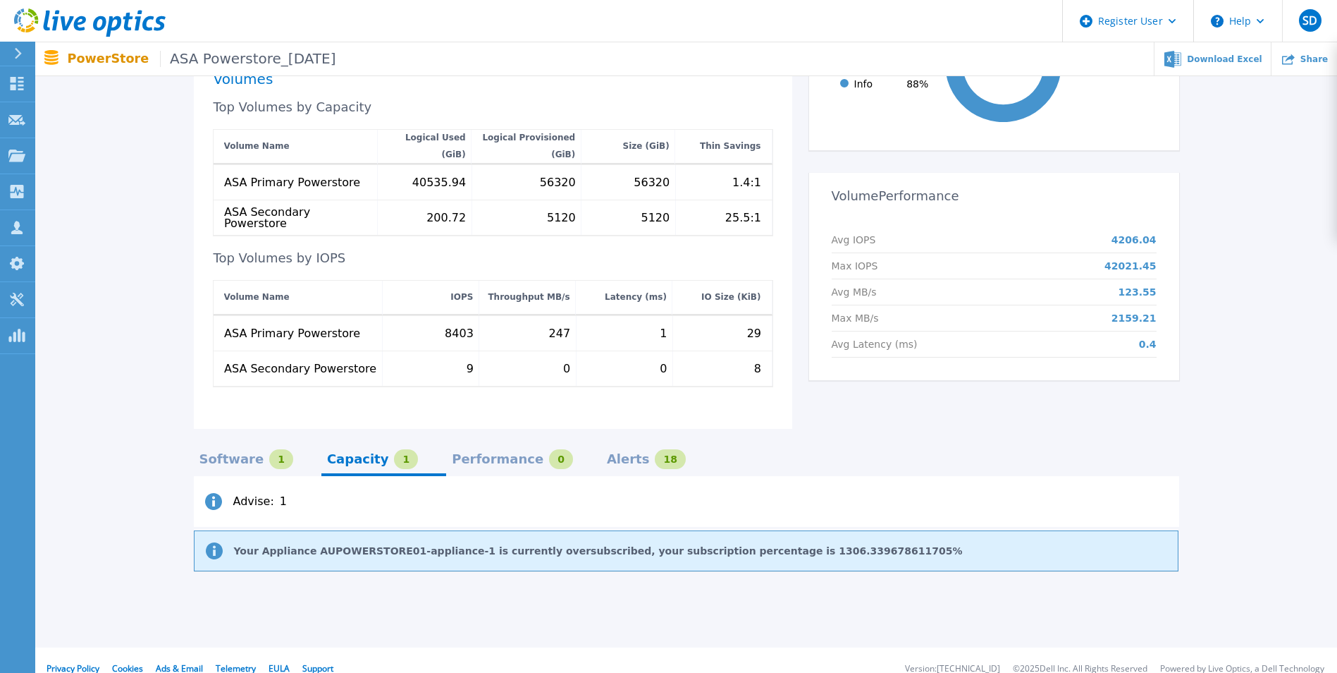
click at [255, 449] on div "Software 1" at bounding box center [247, 459] width 94 height 20
click at [850, 545] on link "here" at bounding box center [862, 550] width 25 height 11
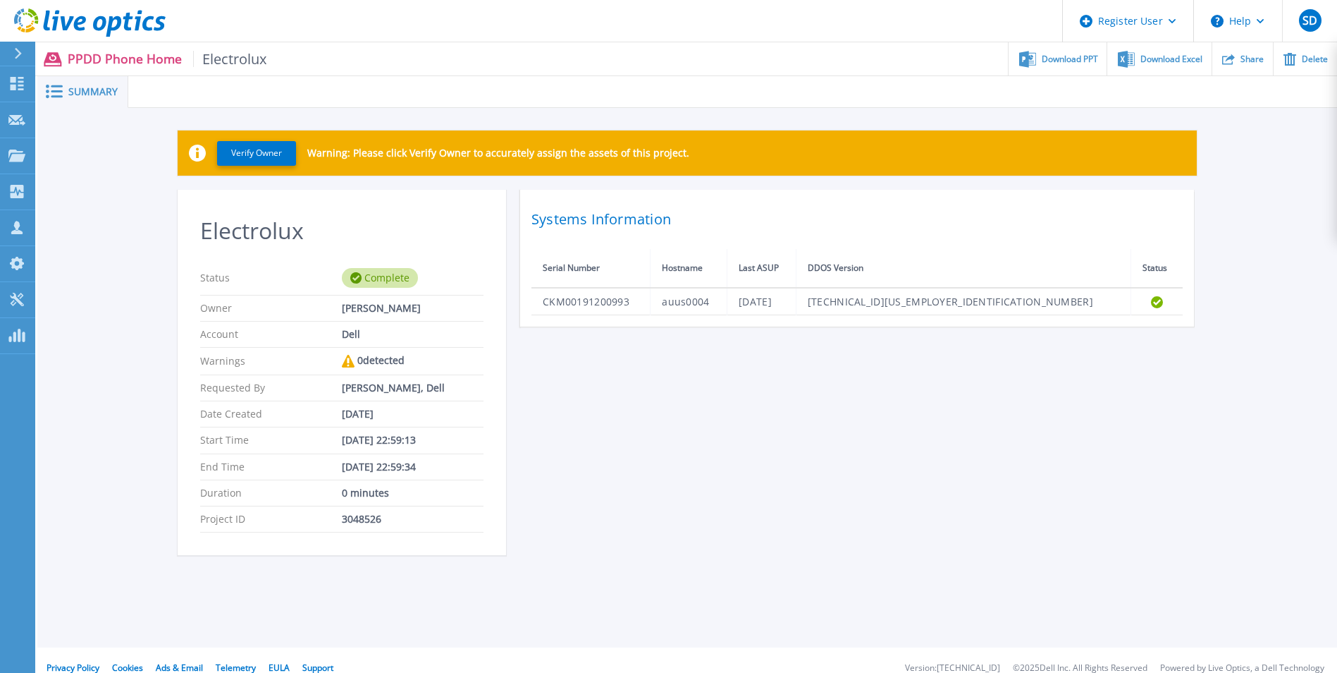
scroll to position [17, 0]
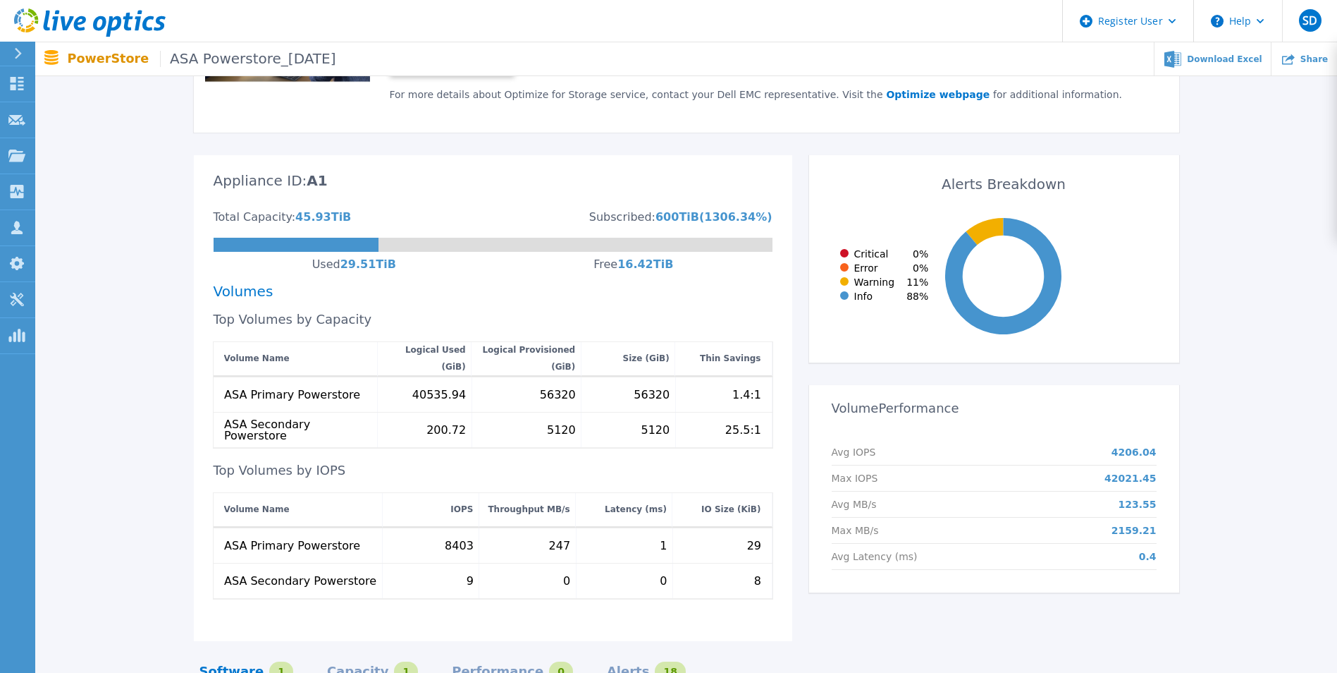
scroll to position [286, 0]
